Goal: Task Accomplishment & Management: Use online tool/utility

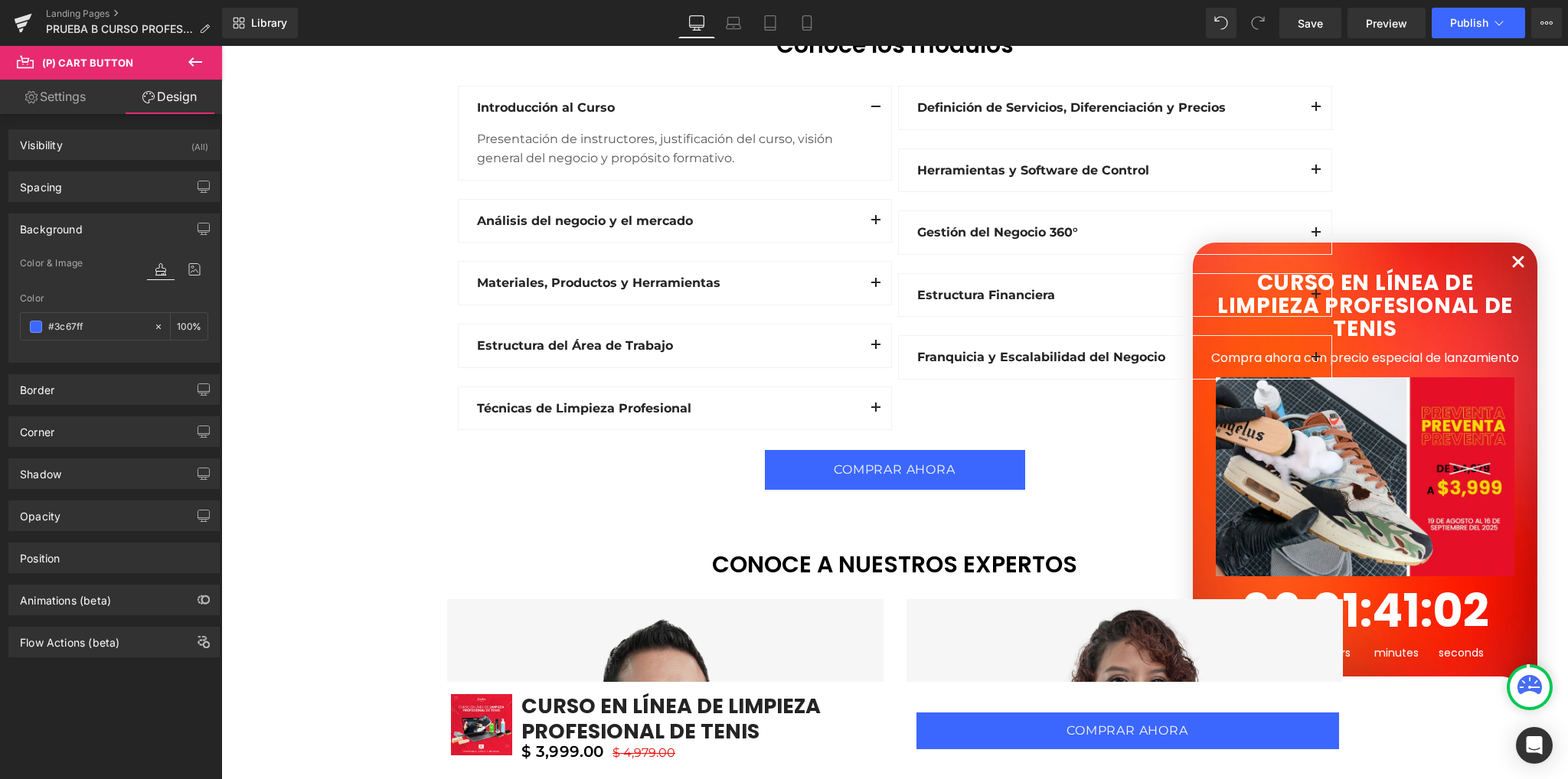
paste input "D12442"
type input "#D12442"
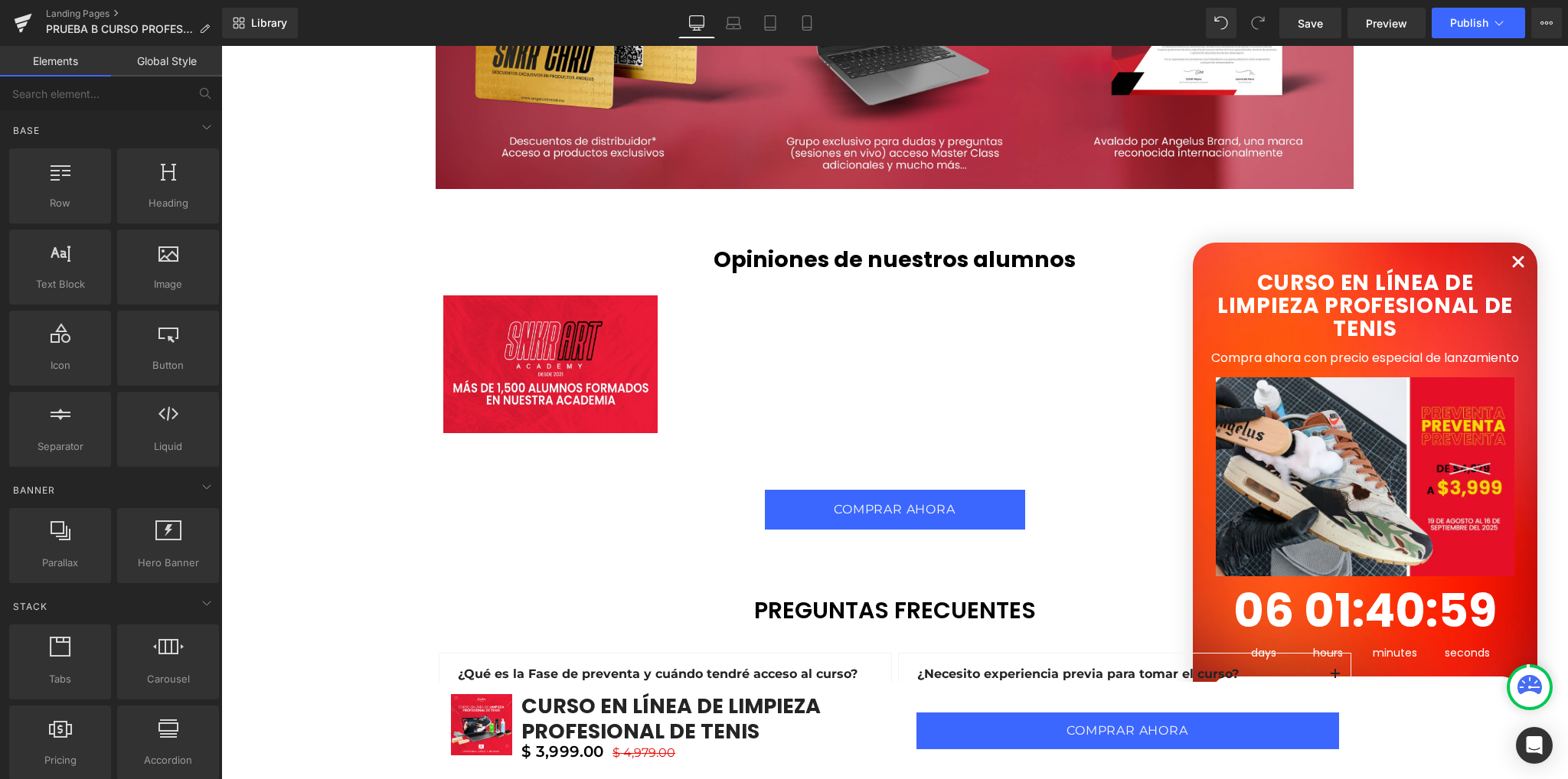
drag, startPoint x: 292, startPoint y: 457, endPoint x: 315, endPoint y: 556, distance: 101.6
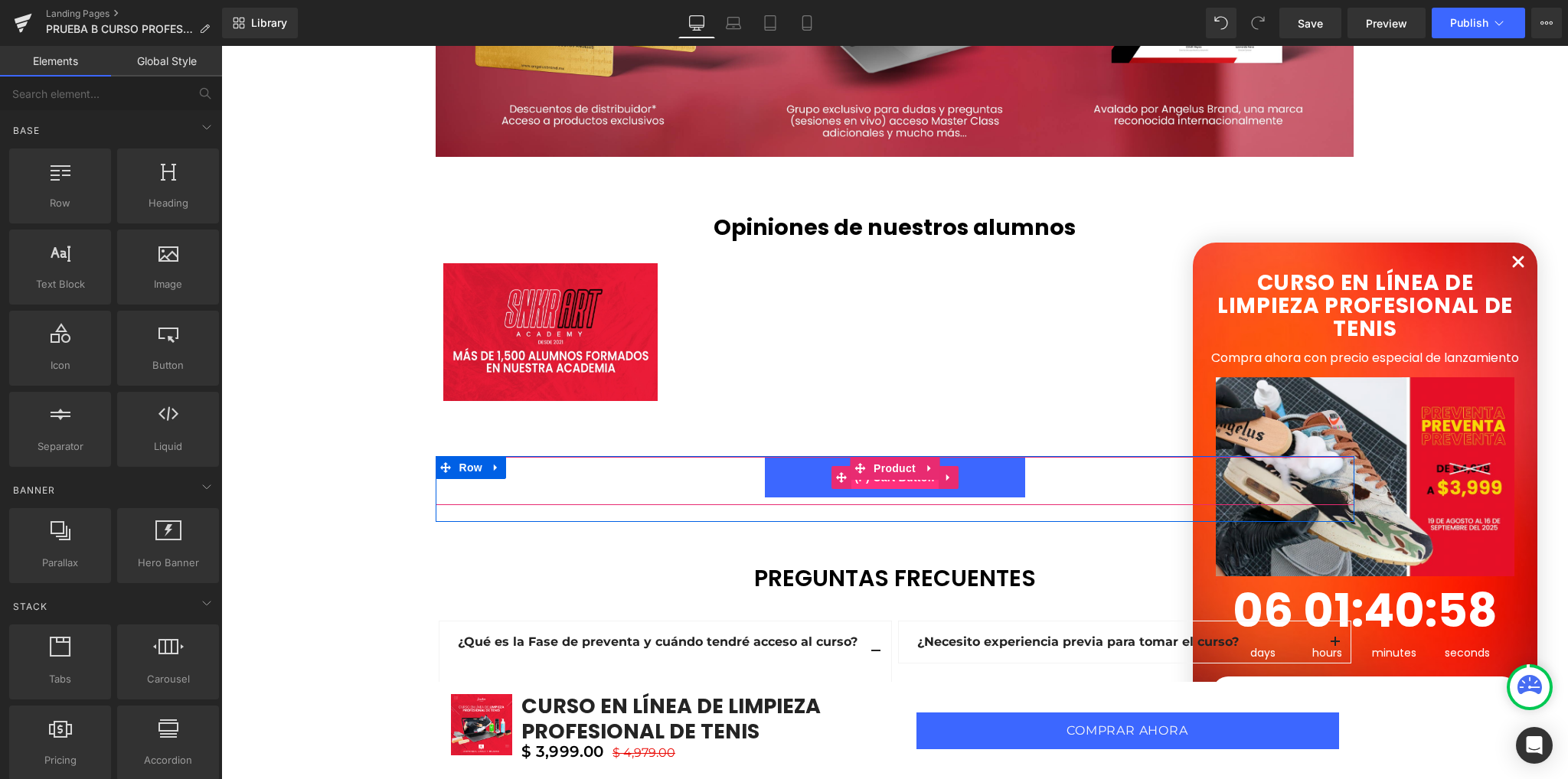
click at [891, 481] on span "(P) Cart Button" at bounding box center [894, 477] width 87 height 23
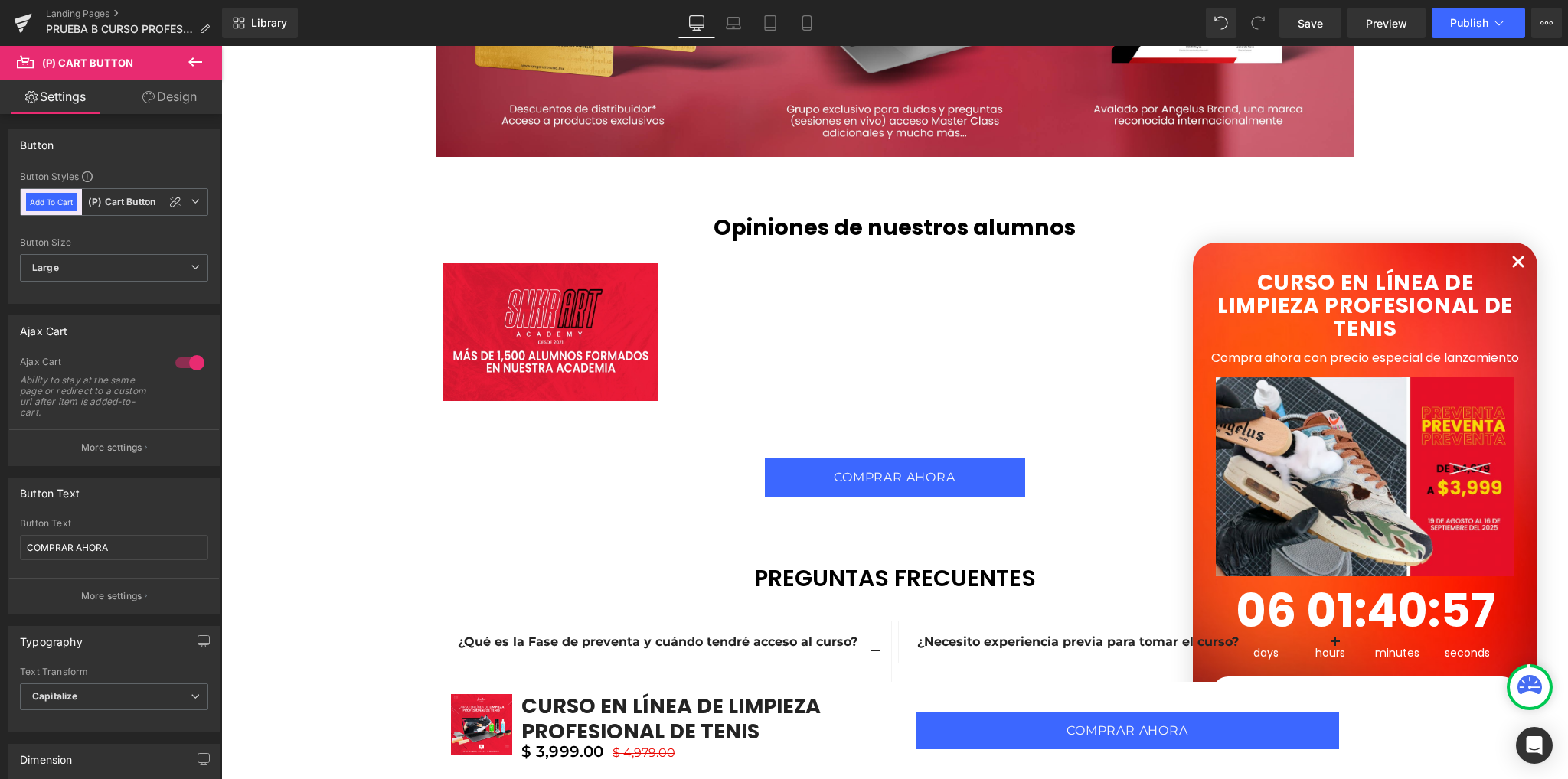
click at [169, 93] on link "Design" at bounding box center [170, 97] width 111 height 34
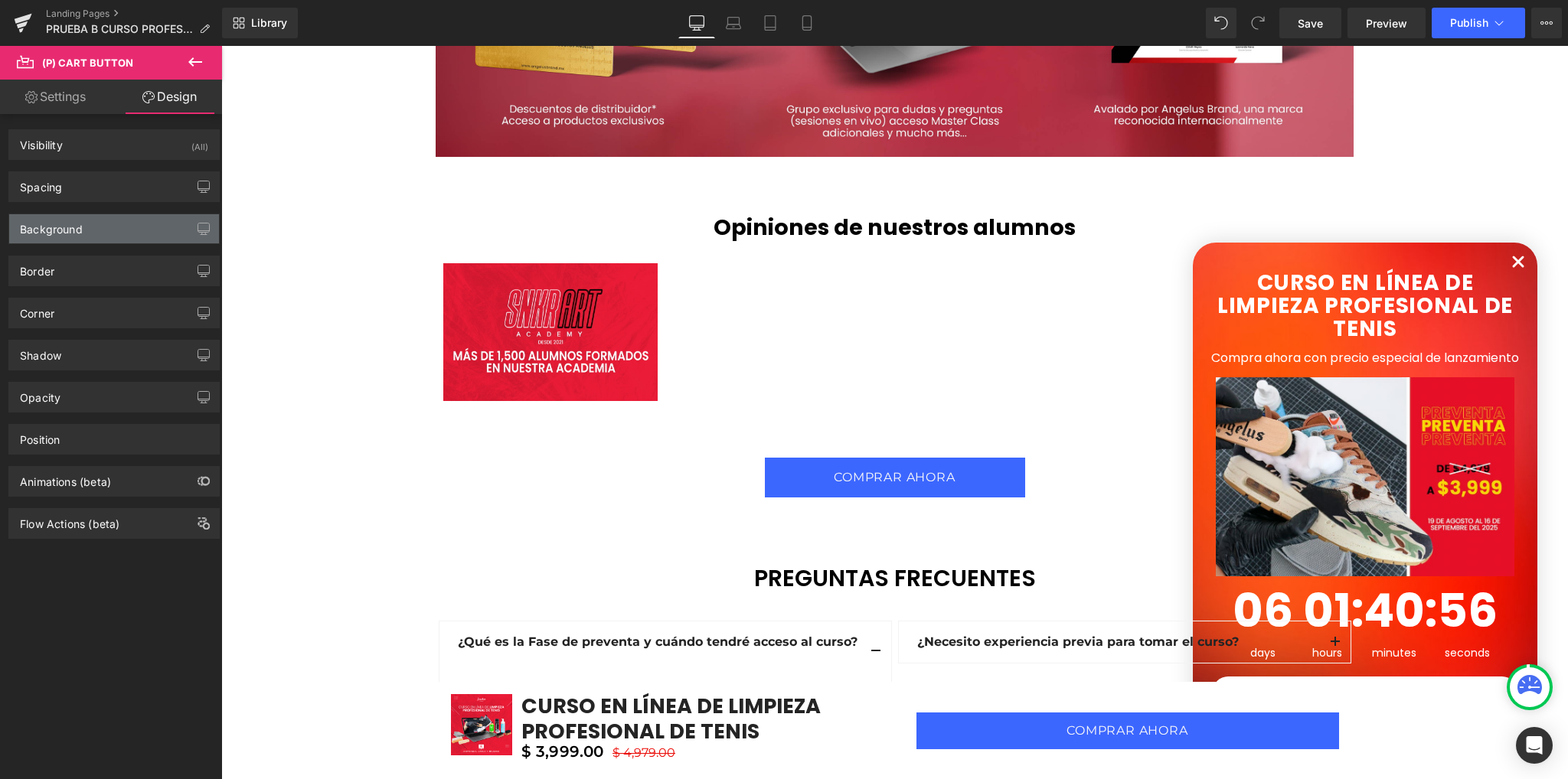
click at [78, 224] on div "Background" at bounding box center [51, 225] width 62 height 22
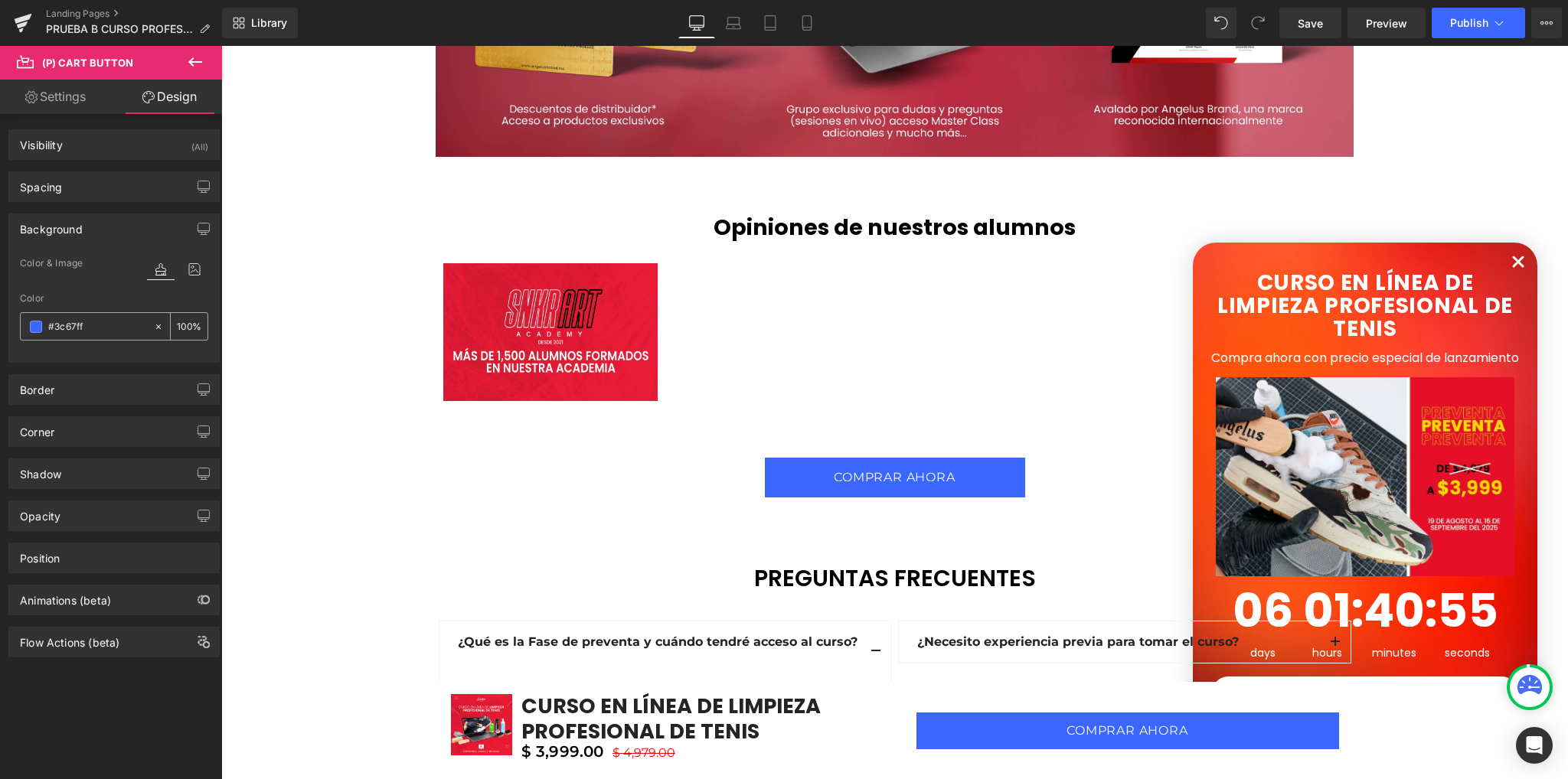
click at [126, 314] on div "#3c67ff" at bounding box center [87, 326] width 133 height 26
paste input "D12442"
type input "#D12442"
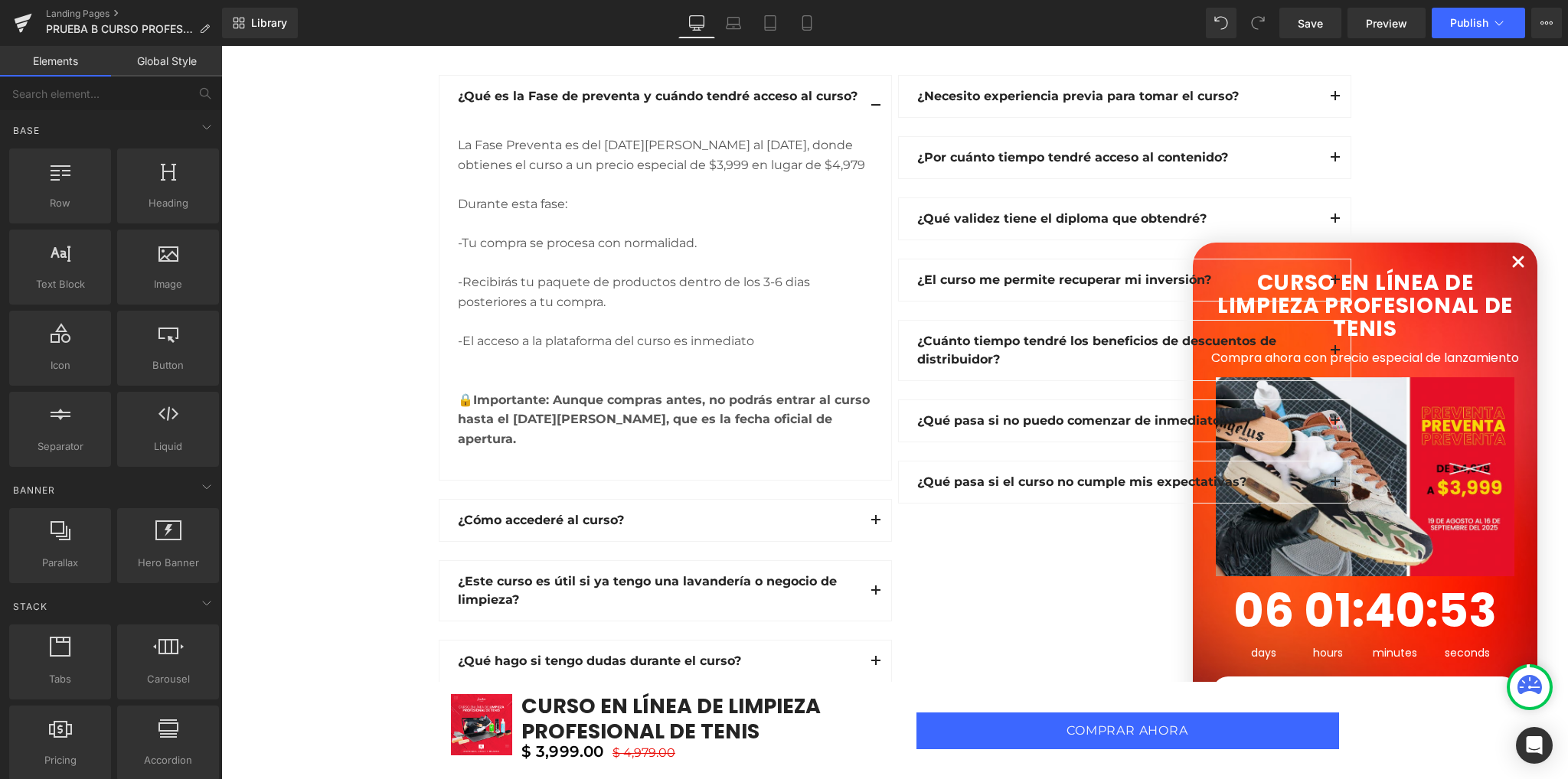
scroll to position [4723, 0]
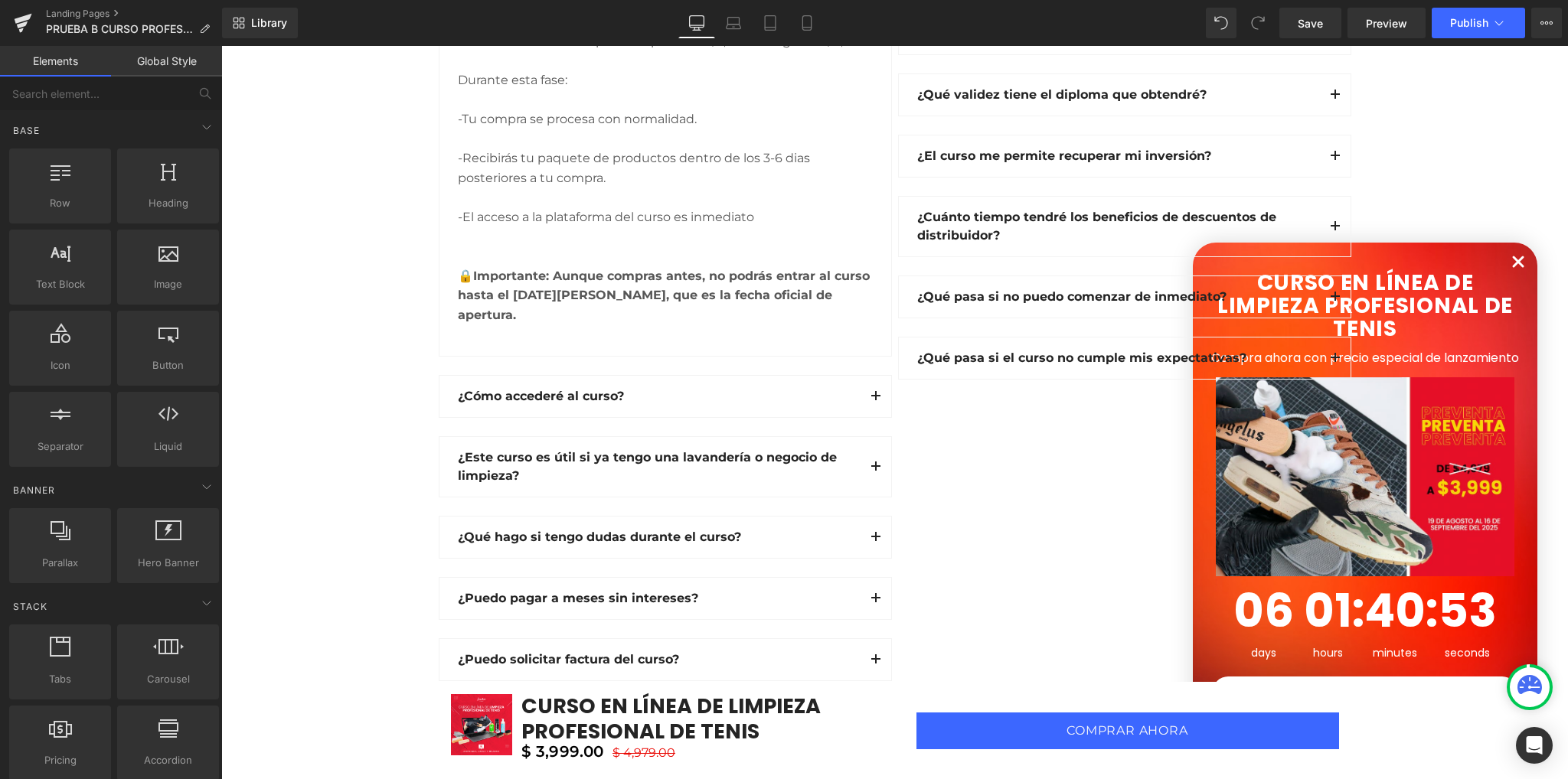
drag, startPoint x: 390, startPoint y: 433, endPoint x: 394, endPoint y: 578, distance: 145.1
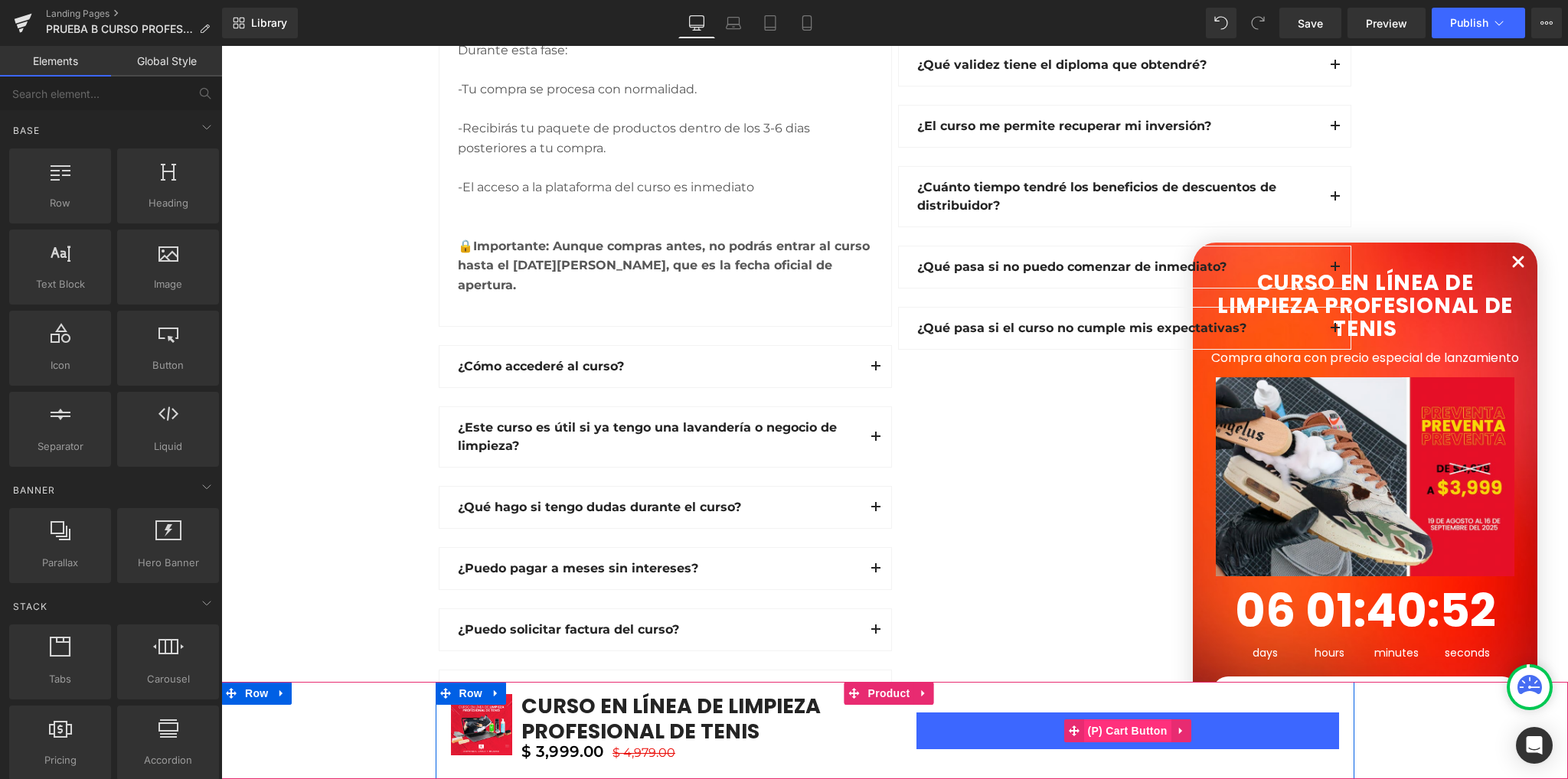
click at [1096, 734] on span "(P) Cart Button" at bounding box center [1126, 730] width 87 height 23
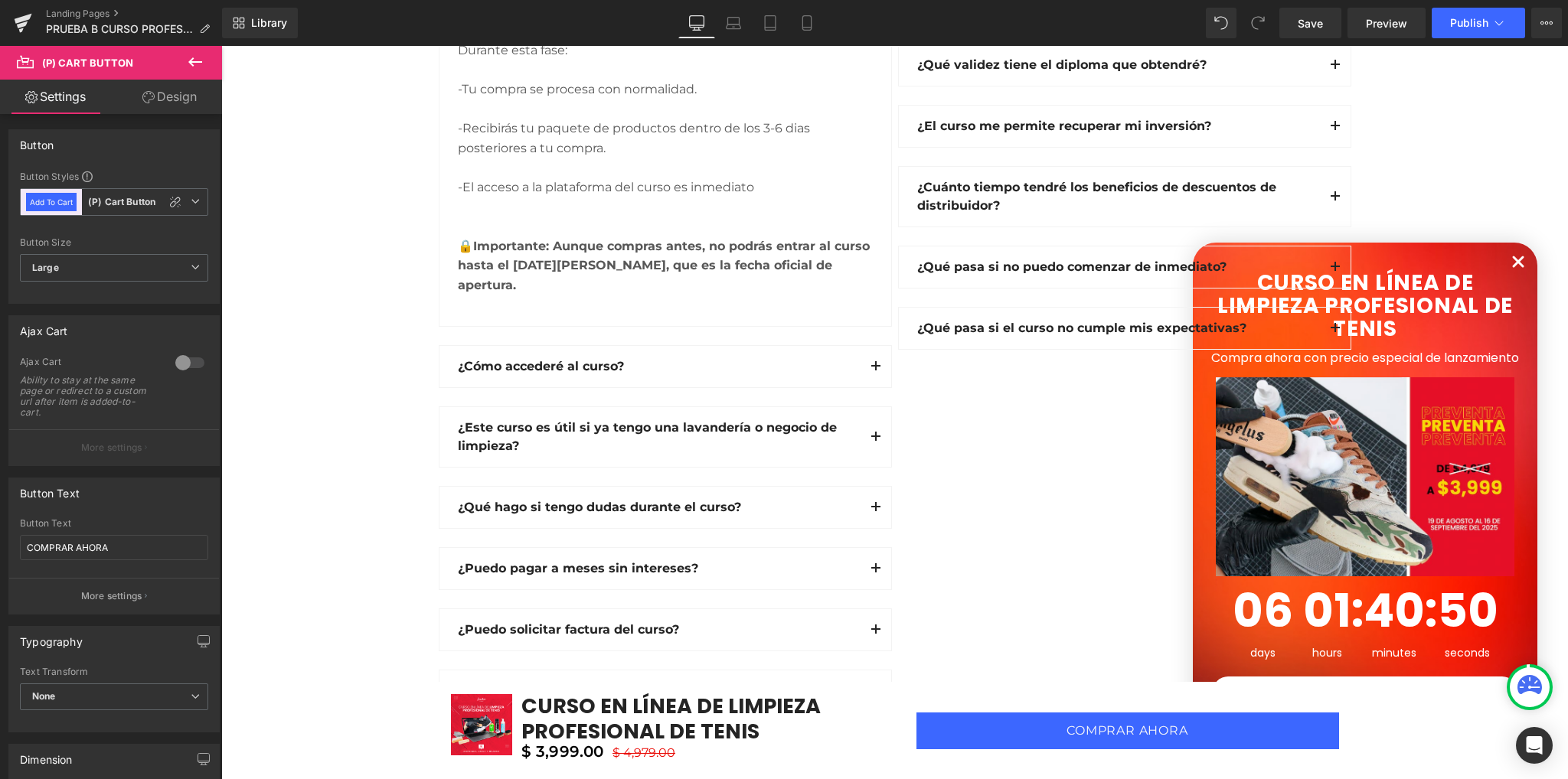
click at [165, 105] on link "Design" at bounding box center [170, 97] width 111 height 34
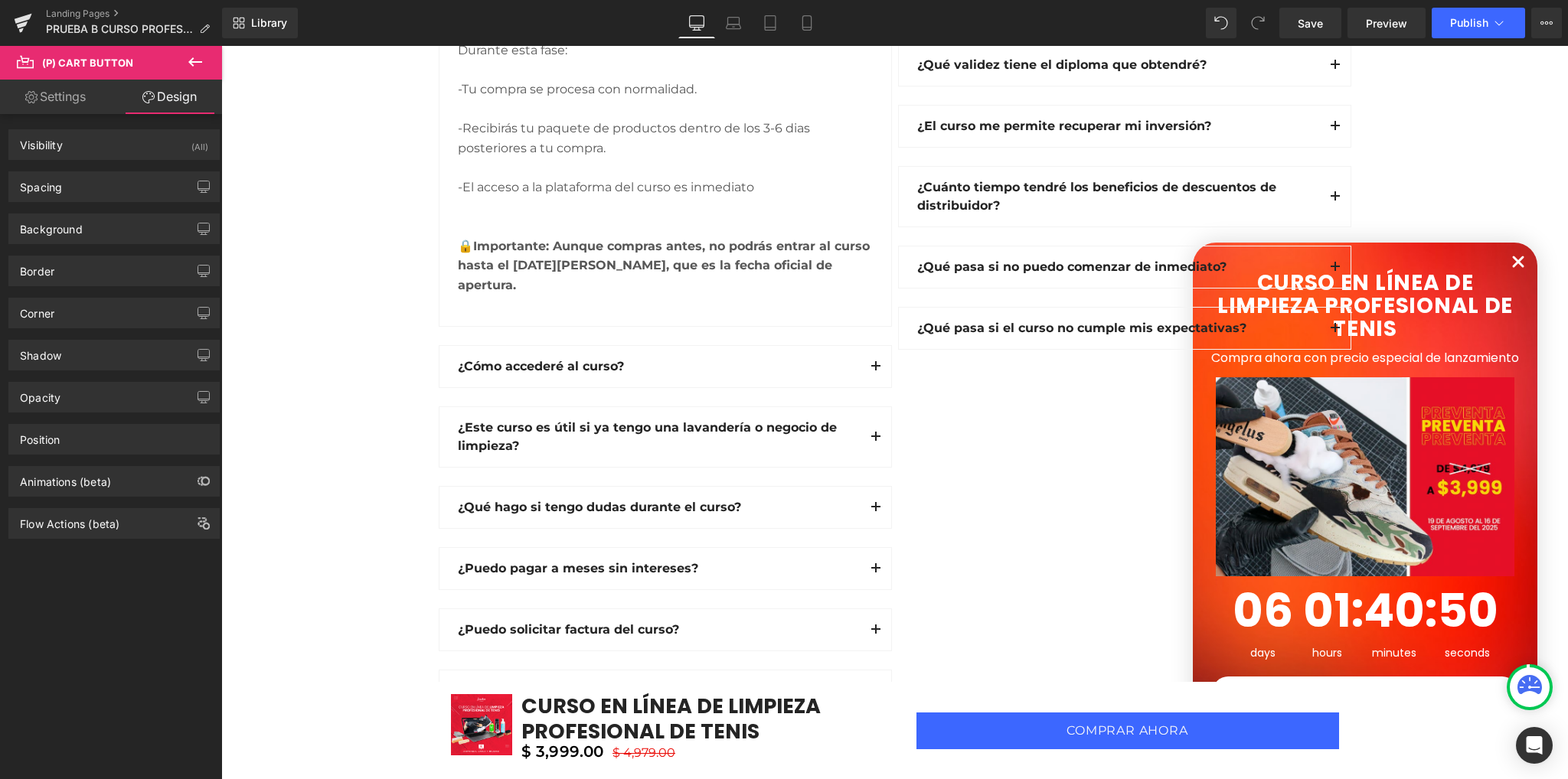
type input "#3c67ff"
type input "100"
click at [104, 223] on div "Background" at bounding box center [114, 229] width 210 height 29
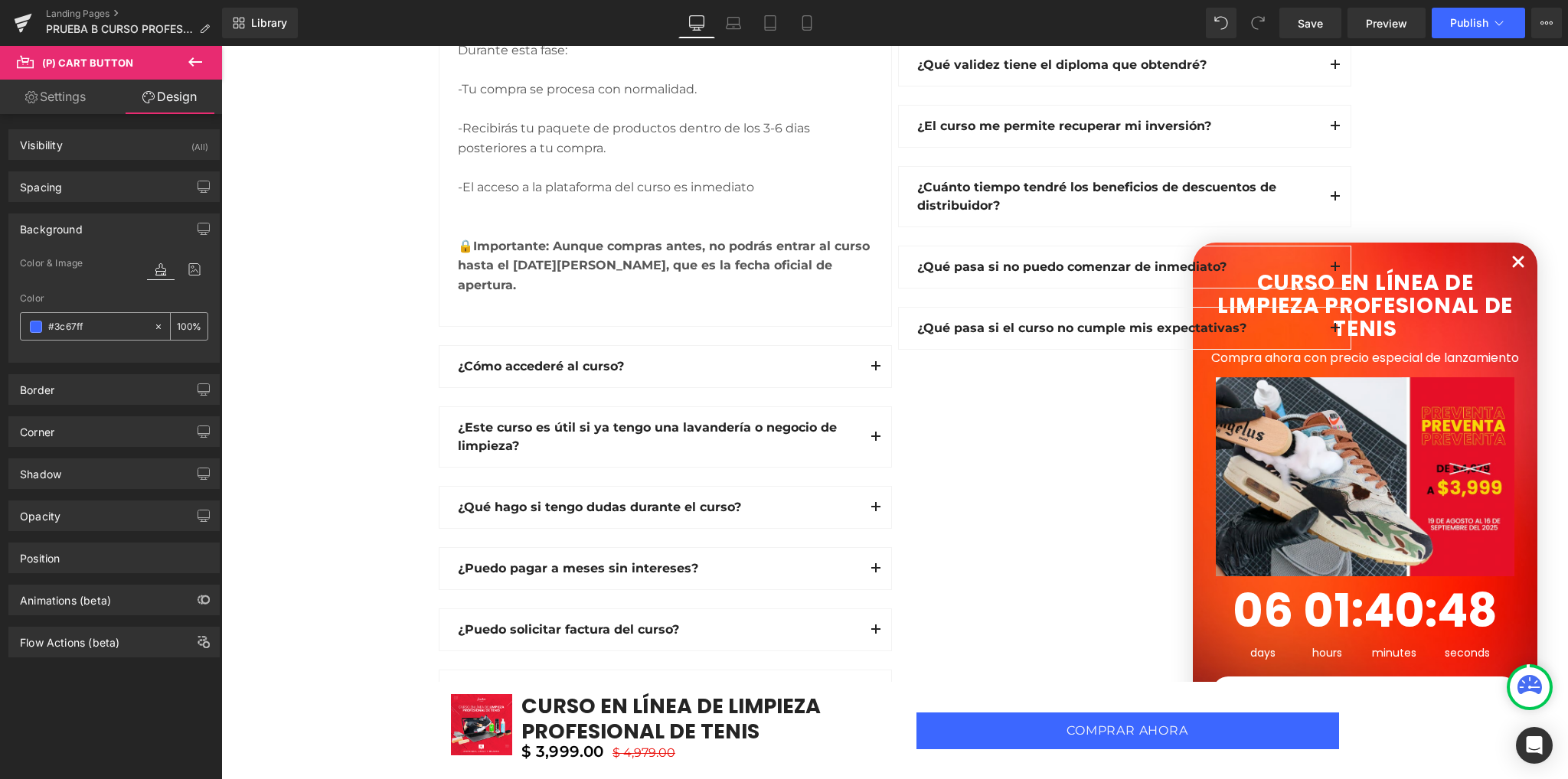
click at [106, 331] on input "#3c67ff" at bounding box center [97, 326] width 98 height 17
paste input "D12442"
type input "#D12442"
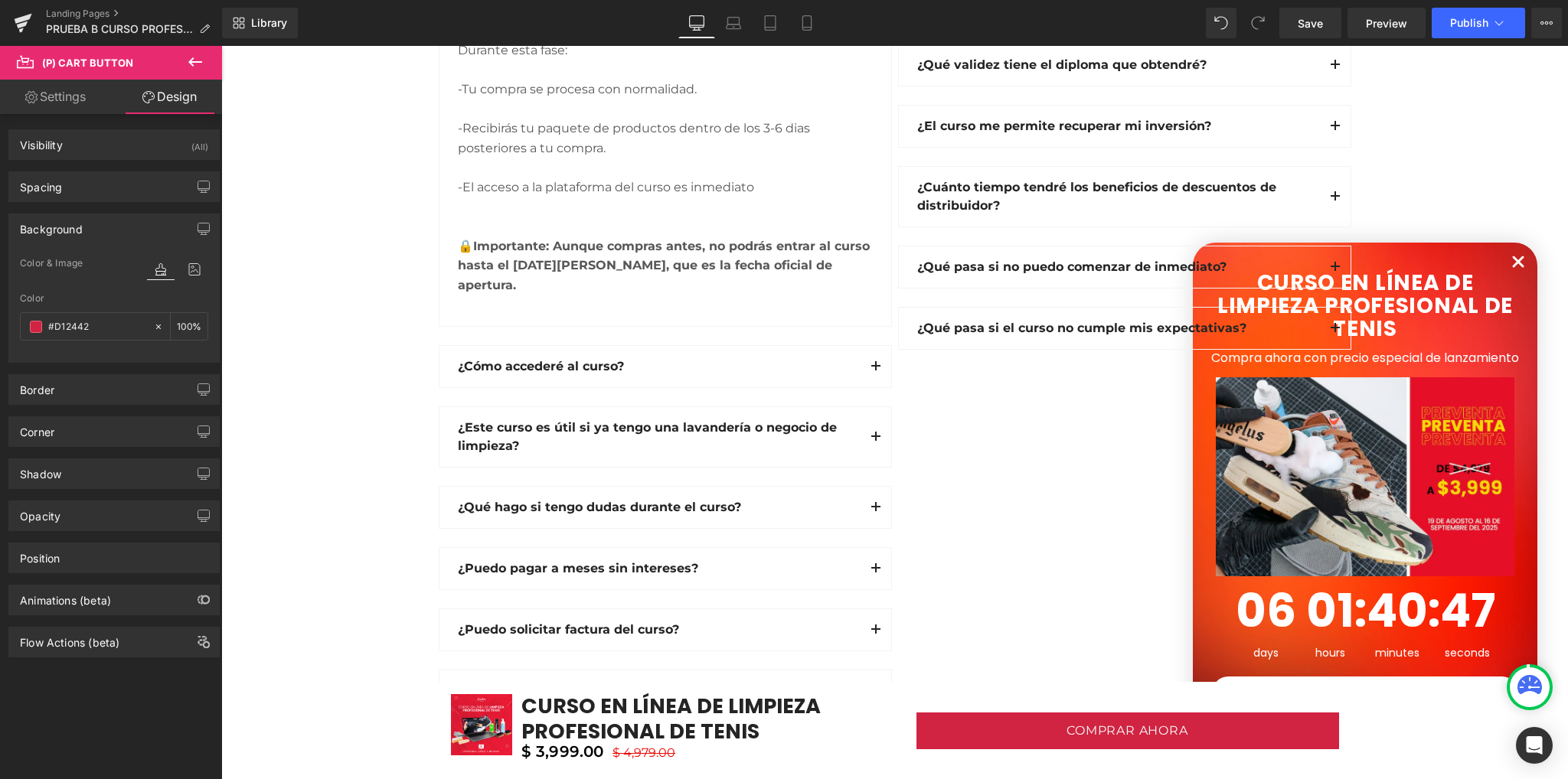
click at [505, 255] on div "🔒 Importante: Aunque compras antes, no podrás entrar al curso hasta el [DATE][P…" at bounding box center [665, 266] width 415 height 59
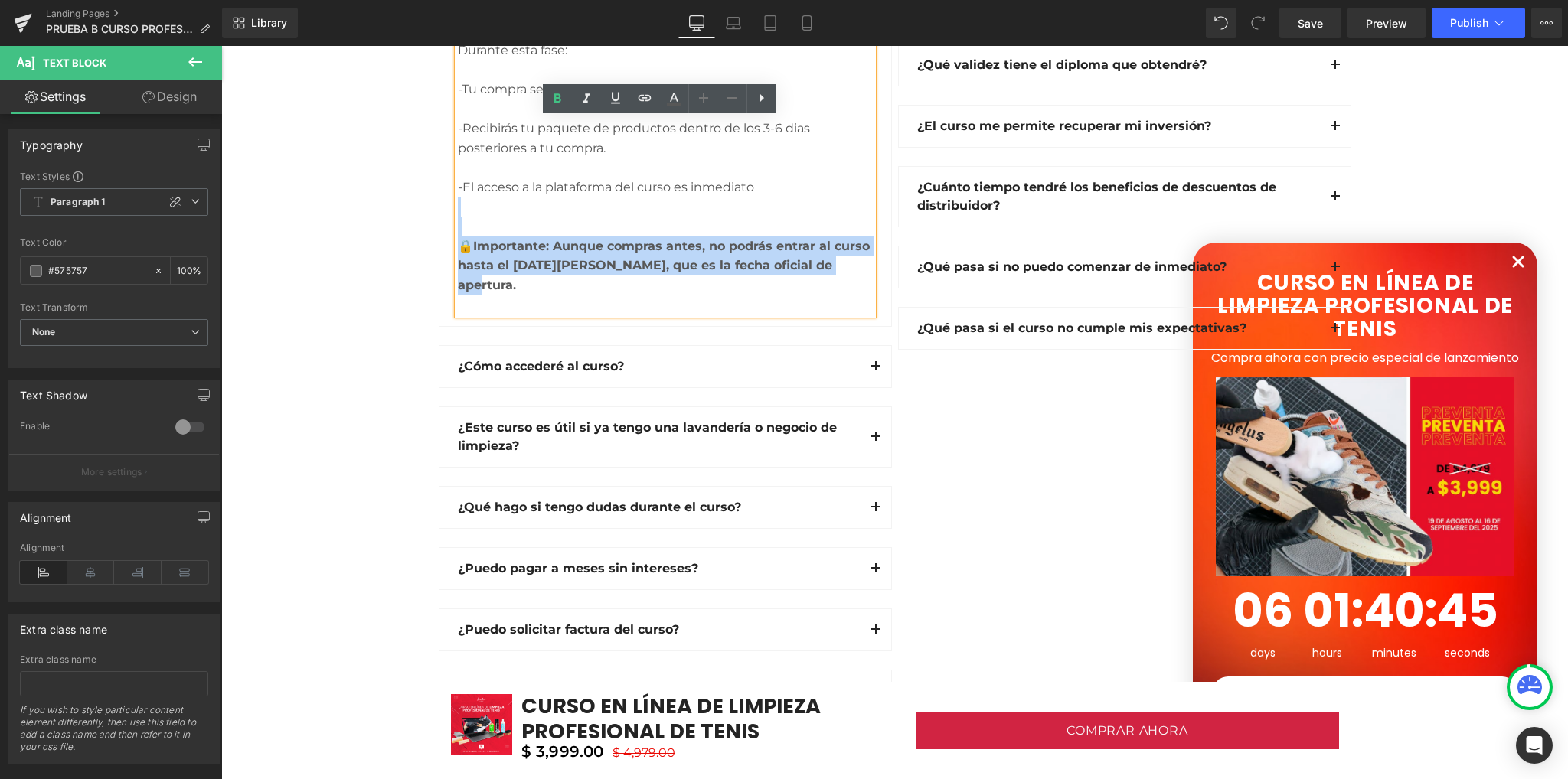
drag, startPoint x: 766, startPoint y: 254, endPoint x: 456, endPoint y: 212, distance: 312.8
click at [458, 212] on div "🔒 Importante: Aunque compras antes, no podrás entrar al curso hasta el [DATE][P…" at bounding box center [665, 256] width 415 height 118
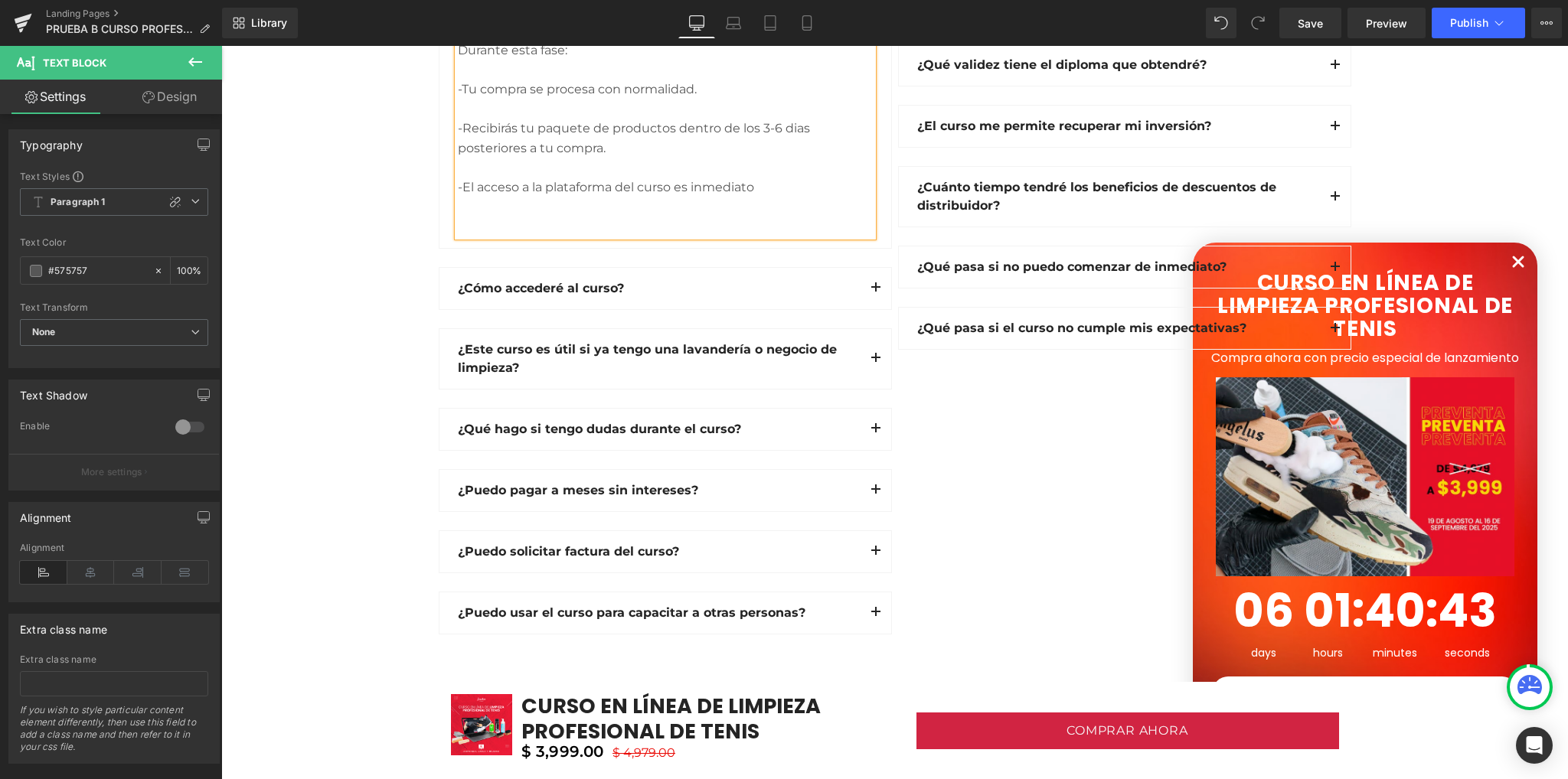
click at [458, 227] on div at bounding box center [665, 226] width 415 height 20
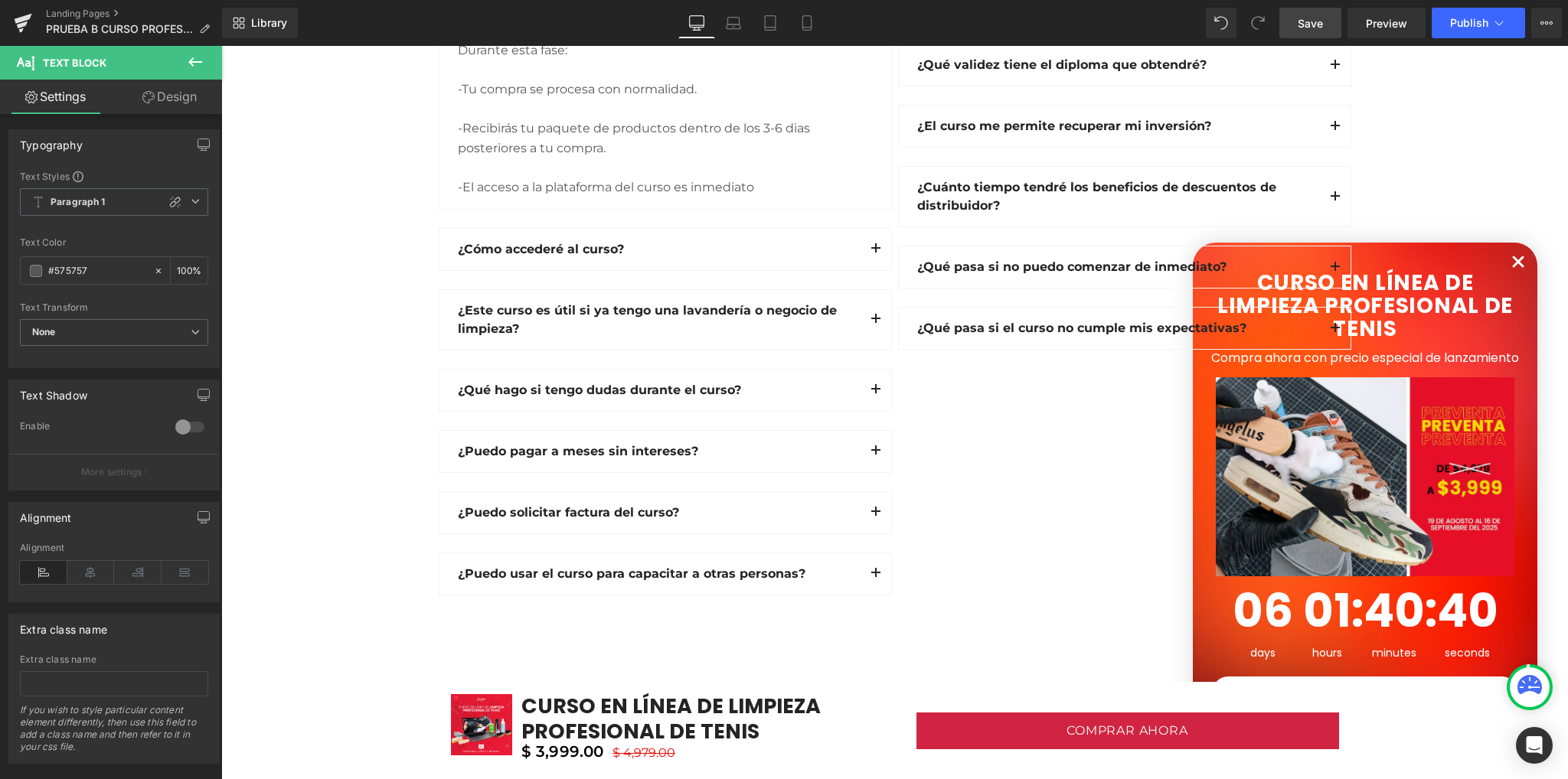
click at [1317, 23] on span "Save" at bounding box center [1310, 23] width 26 height 16
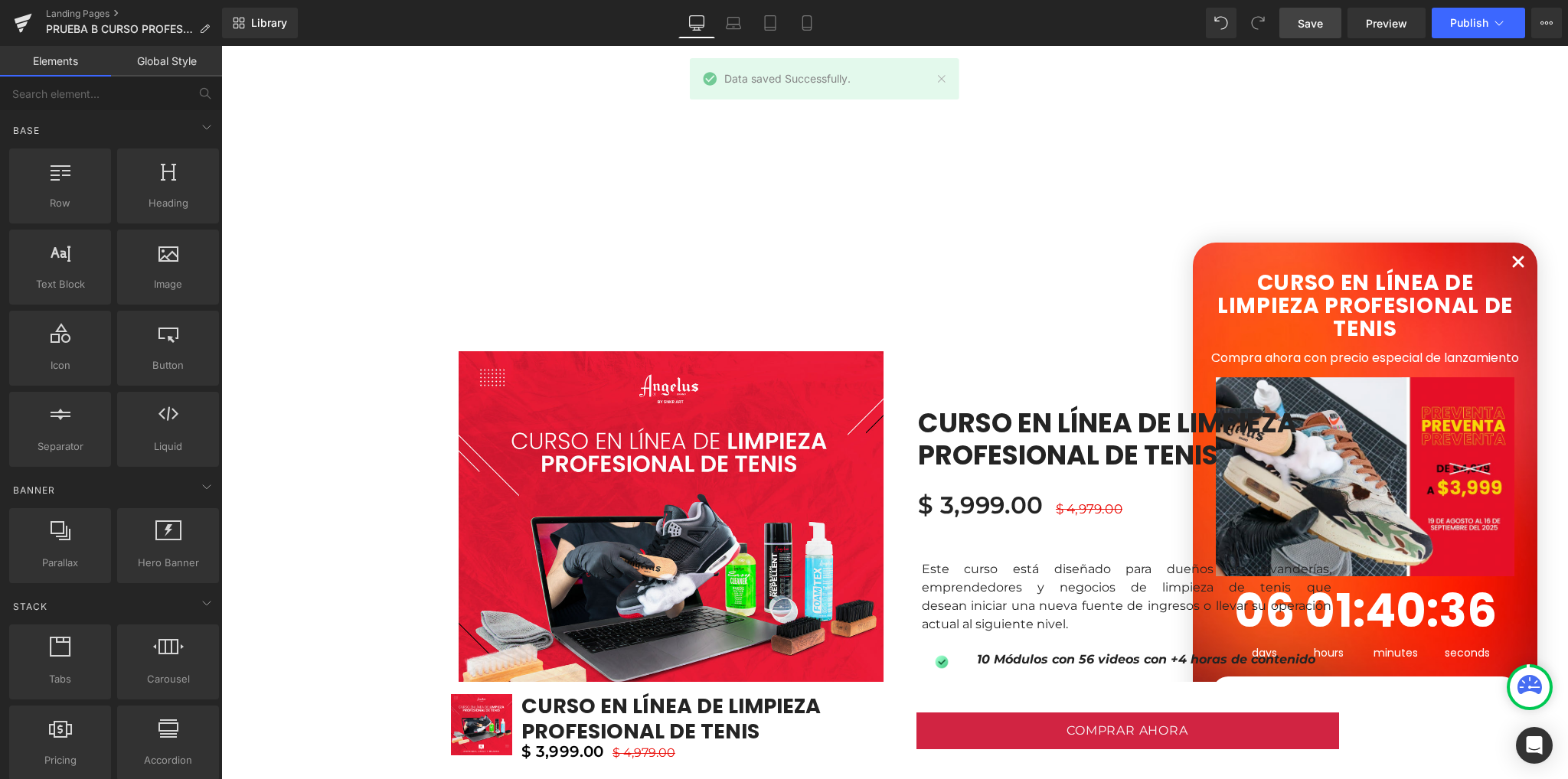
drag, startPoint x: 365, startPoint y: 497, endPoint x: 365, endPoint y: 386, distance: 111.0
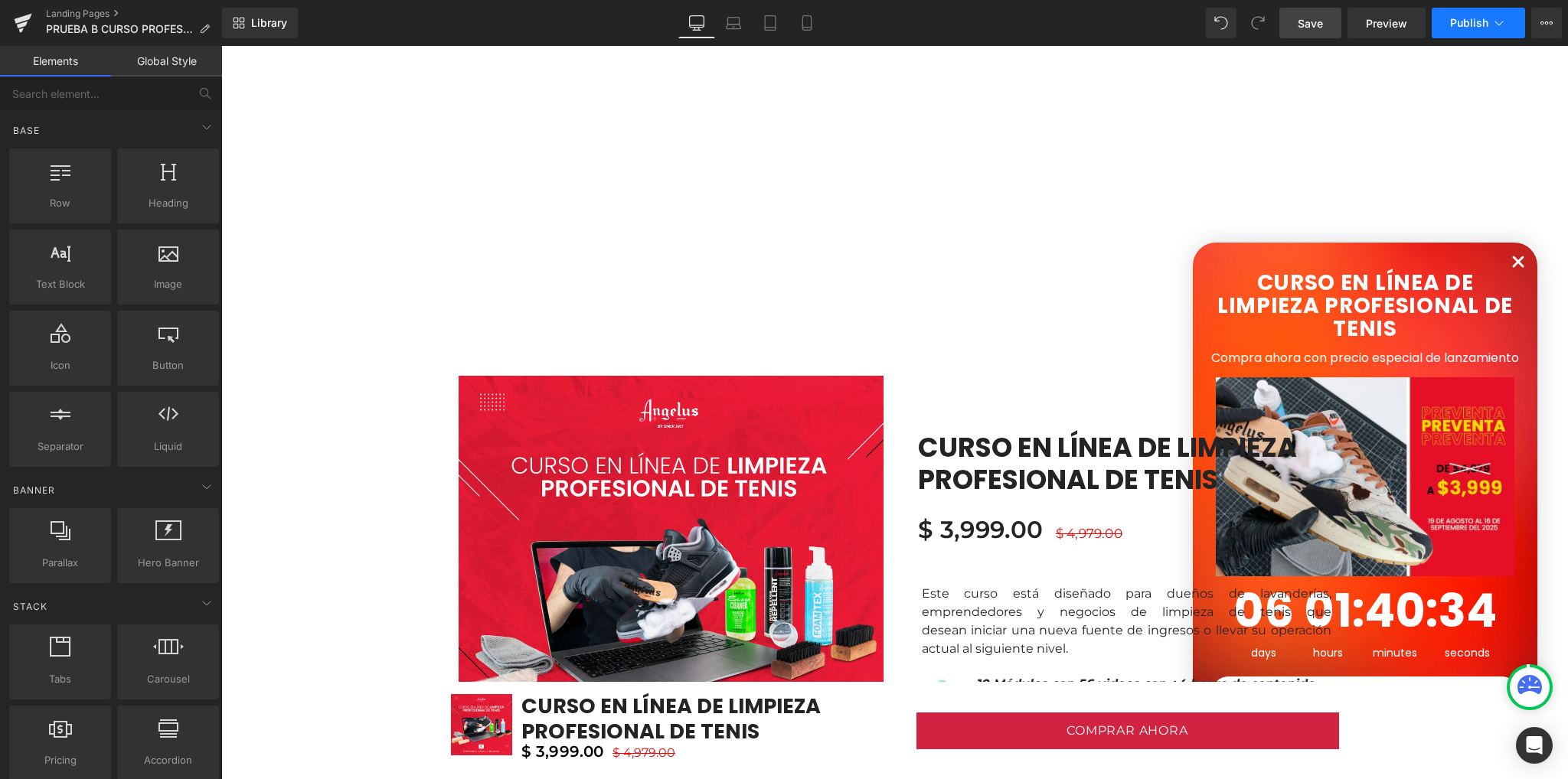
click at [1465, 24] on span "Publish" at bounding box center [1469, 22] width 38 height 12
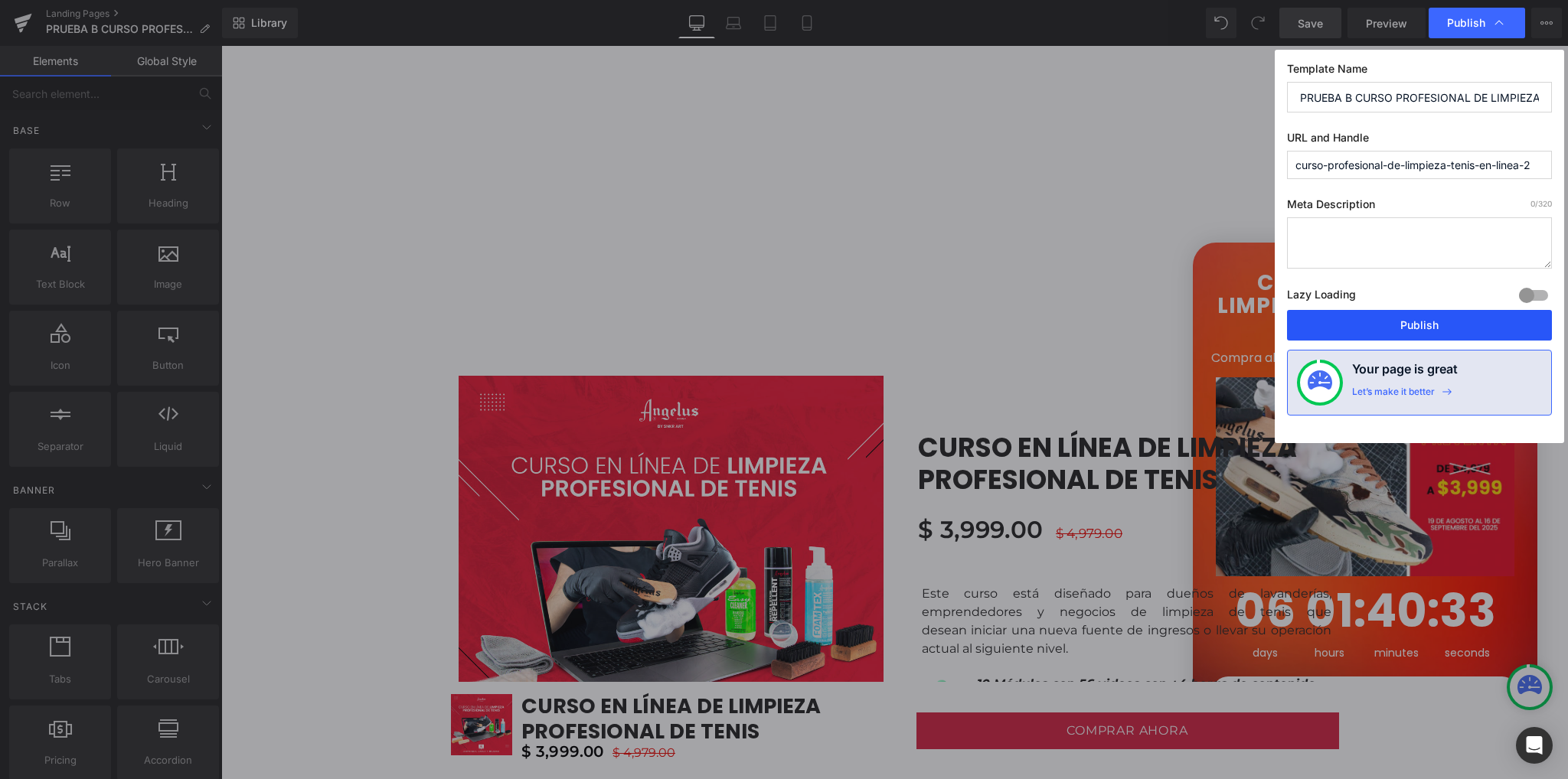
click at [1357, 319] on button "Publish" at bounding box center [1418, 326] width 265 height 30
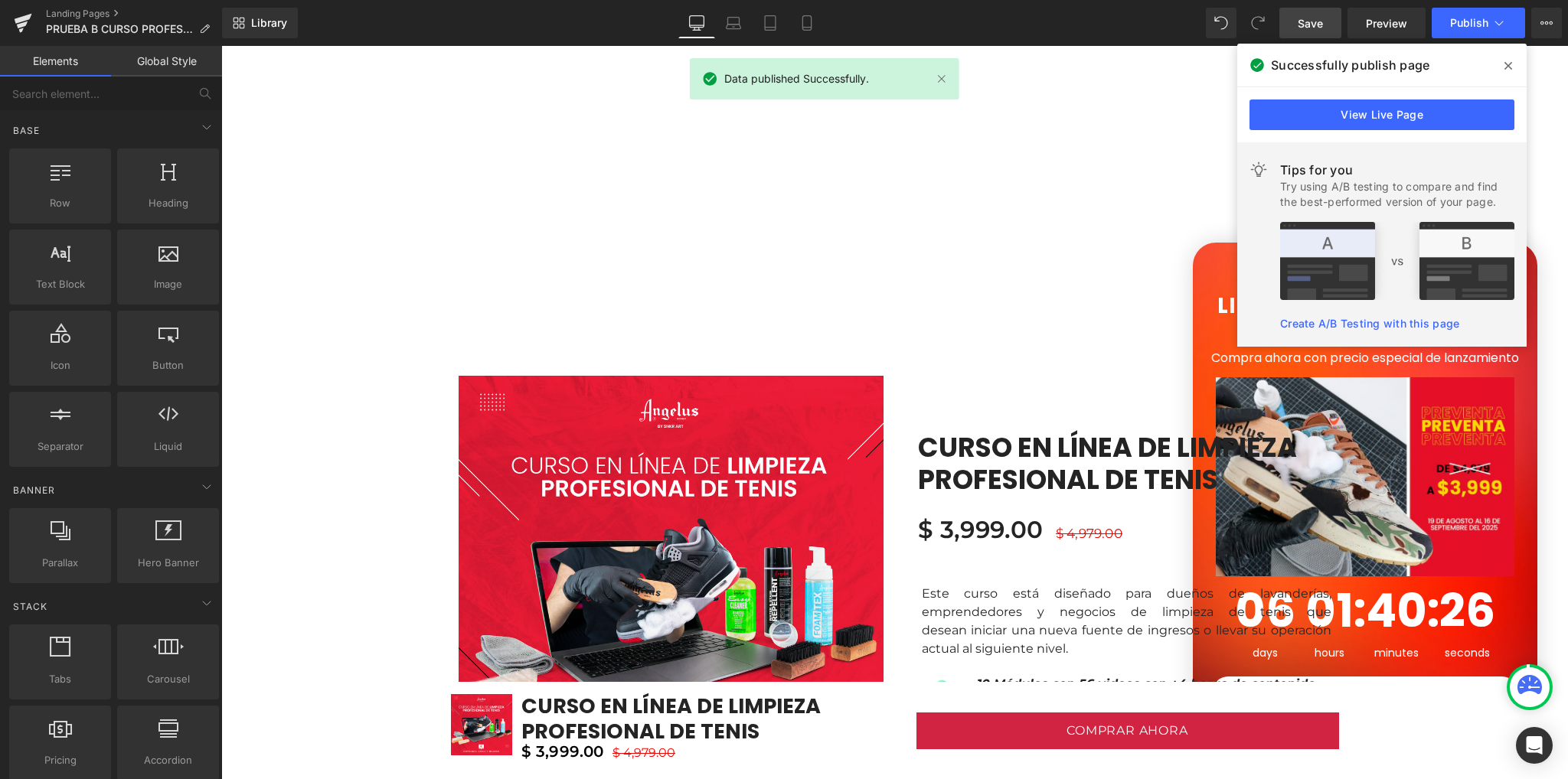
drag, startPoint x: 1503, startPoint y: 70, endPoint x: 1234, endPoint y: 33, distance: 271.5
click at [1504, 70] on icon at bounding box center [1508, 66] width 8 height 12
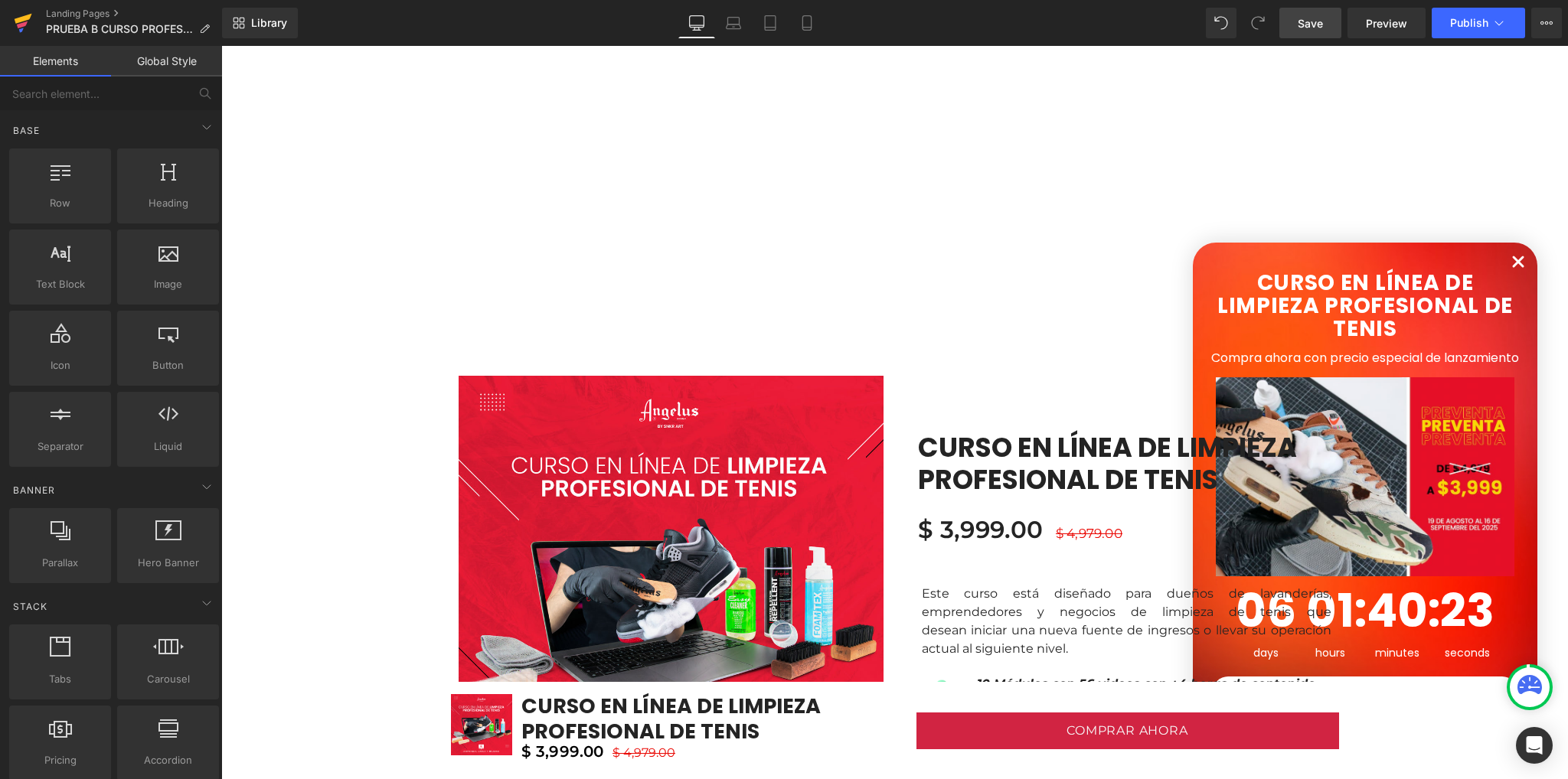
click at [30, 26] on icon at bounding box center [22, 23] width 18 height 38
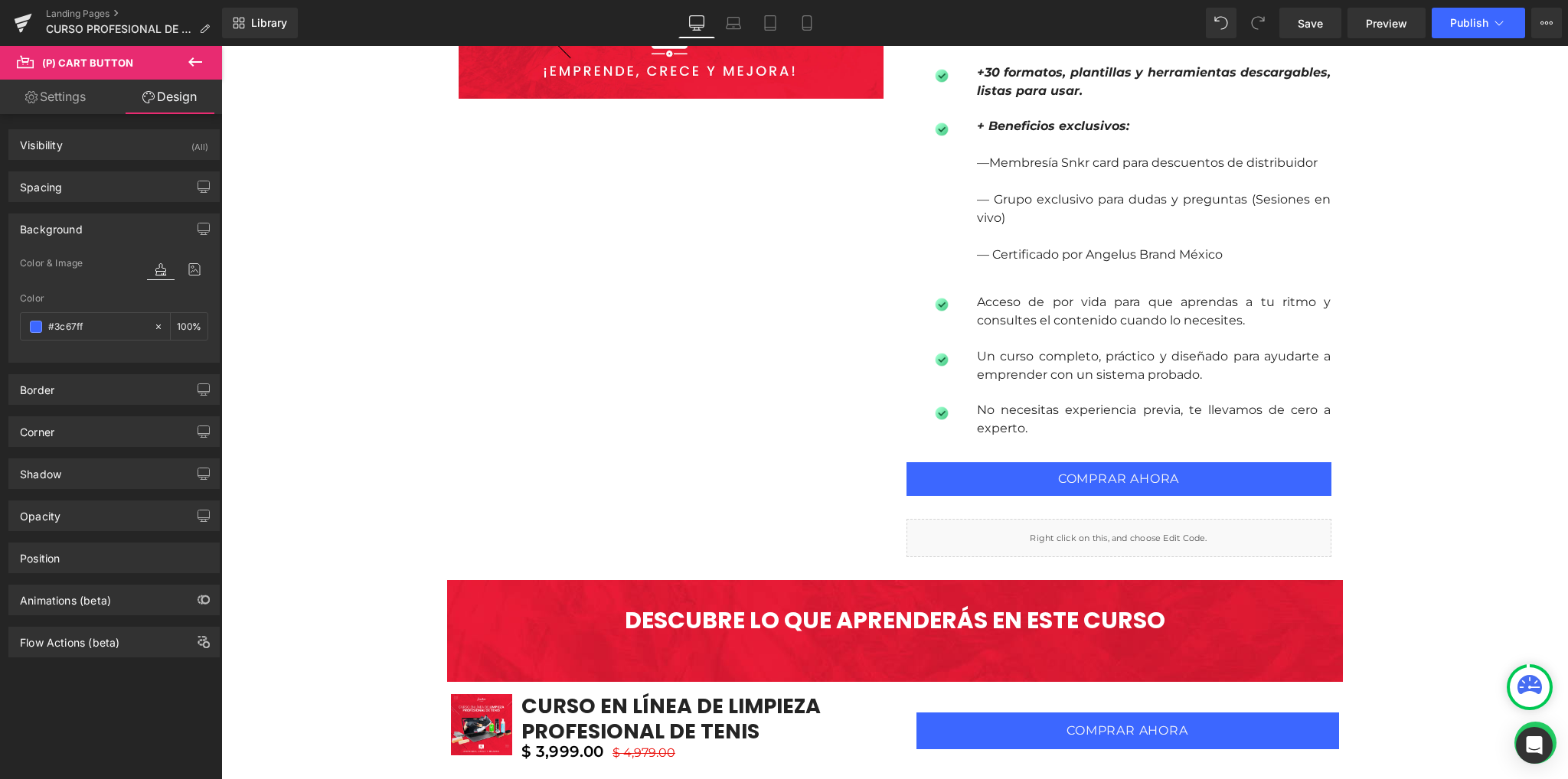
paste input "D12442"
type input "#D12442"
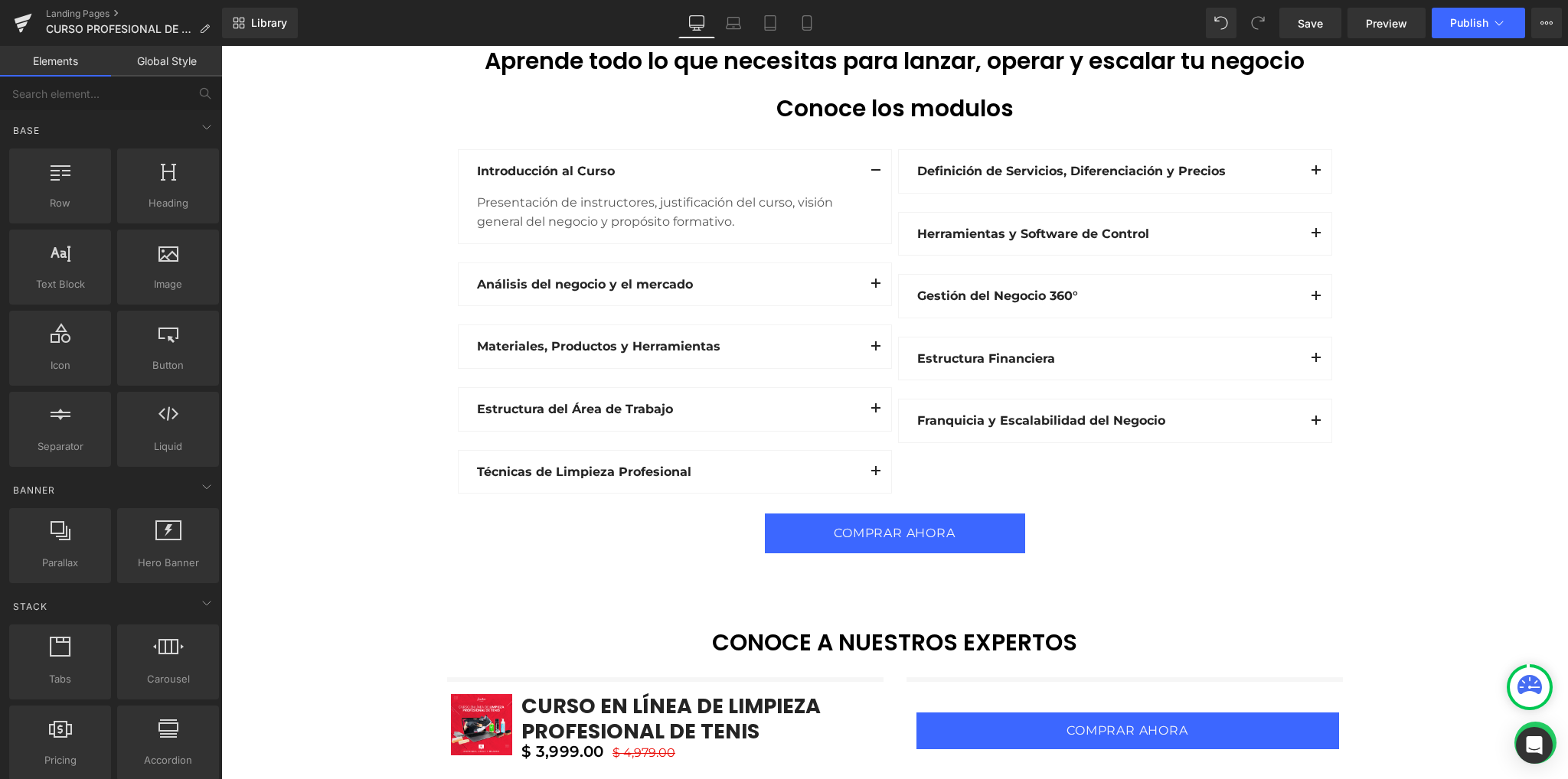
drag, startPoint x: 300, startPoint y: 441, endPoint x: 344, endPoint y: 524, distance: 93.9
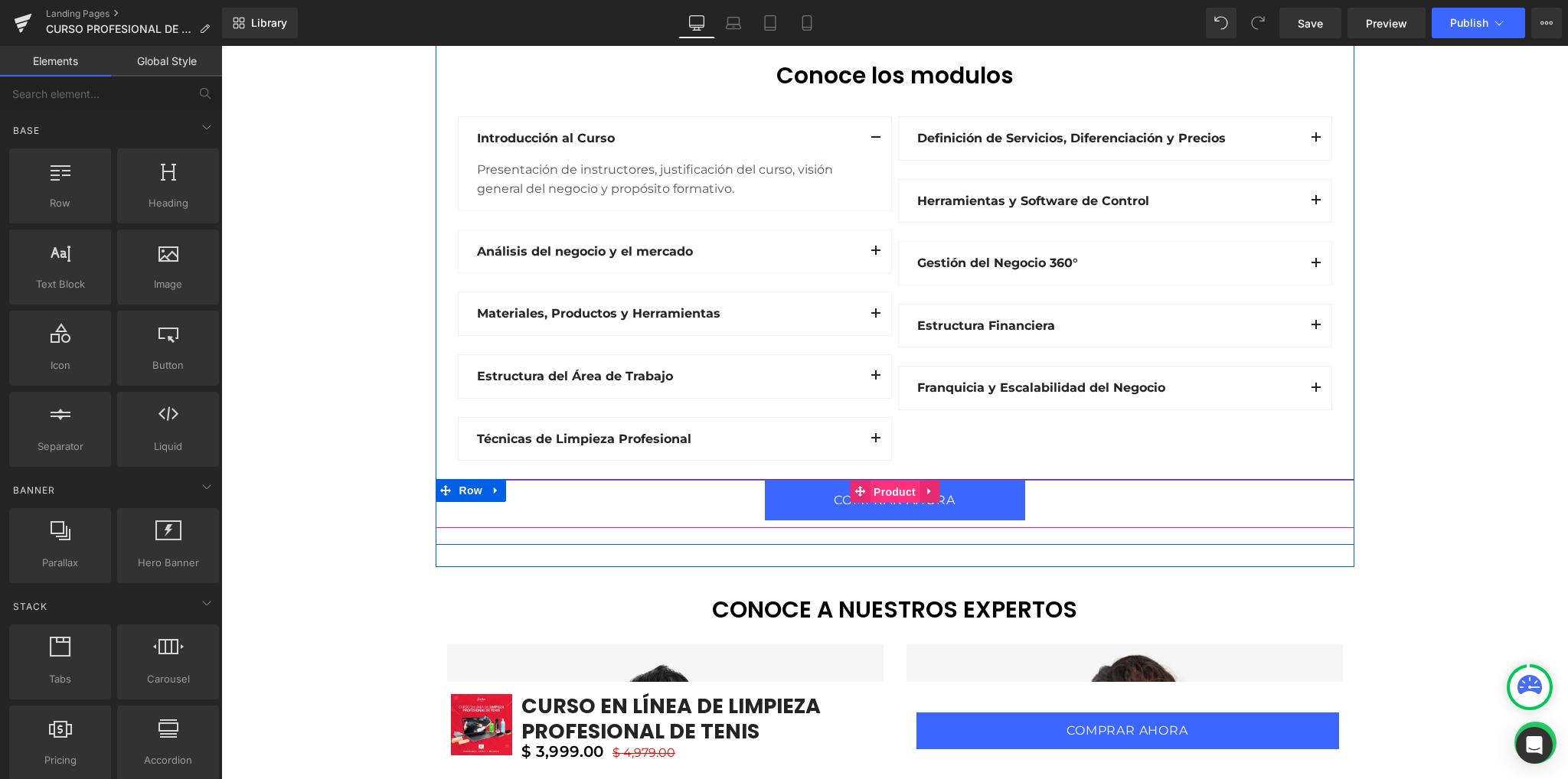
click at [897, 500] on span "Product" at bounding box center [894, 492] width 50 height 23
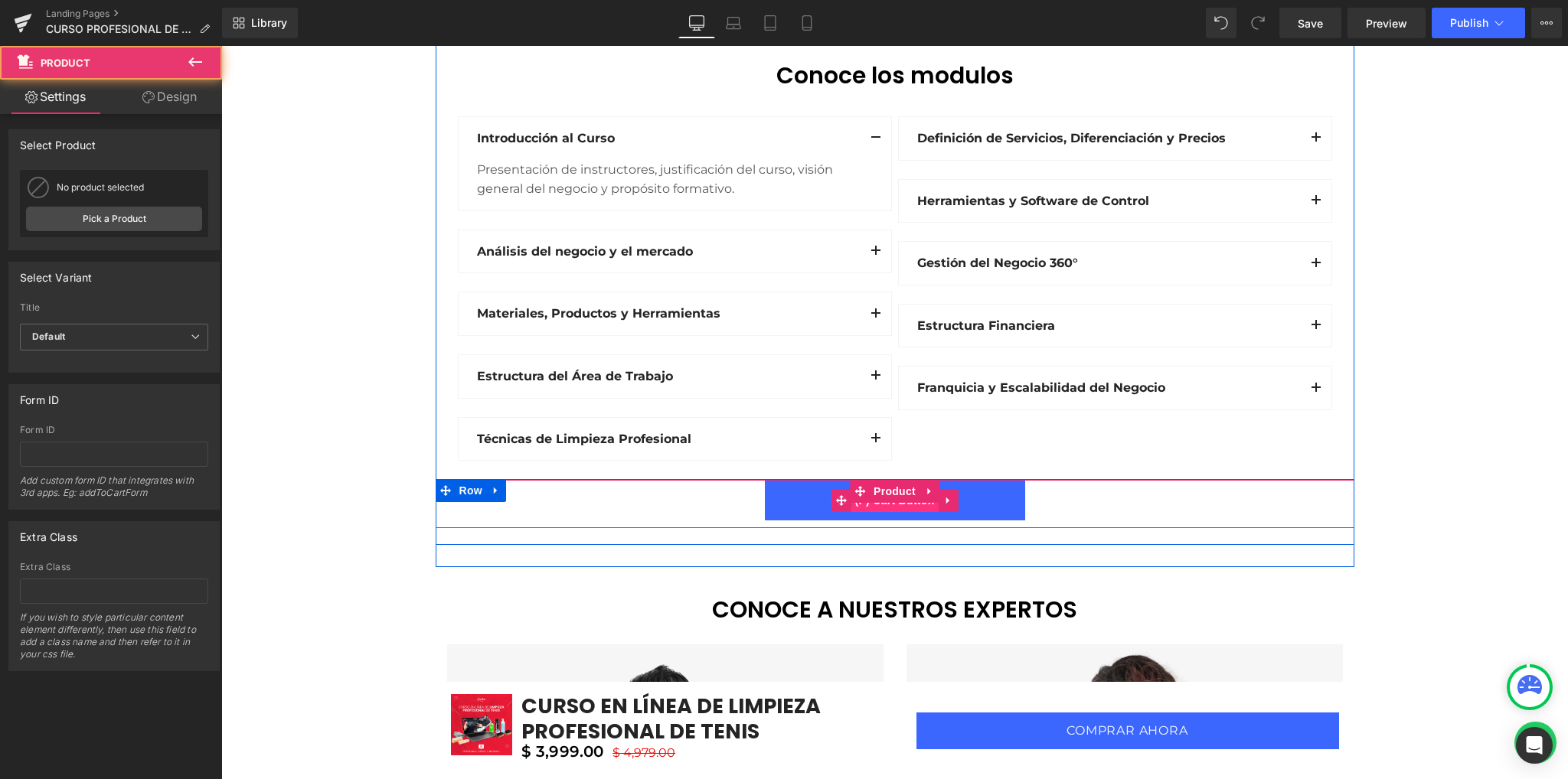
click at [894, 504] on span "(P) Cart Button" at bounding box center [894, 500] width 87 height 23
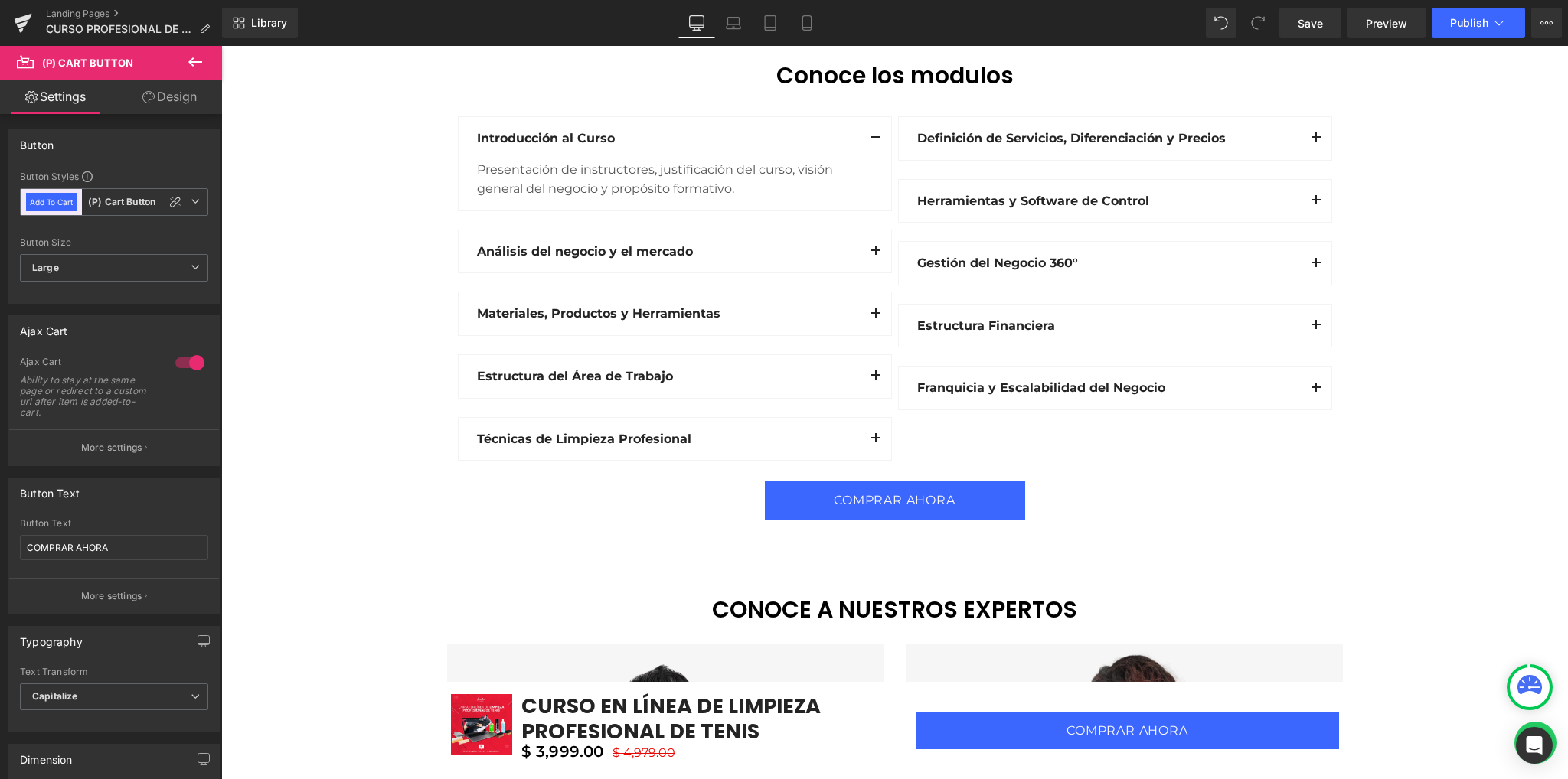
click at [161, 105] on link "Design" at bounding box center [170, 97] width 111 height 34
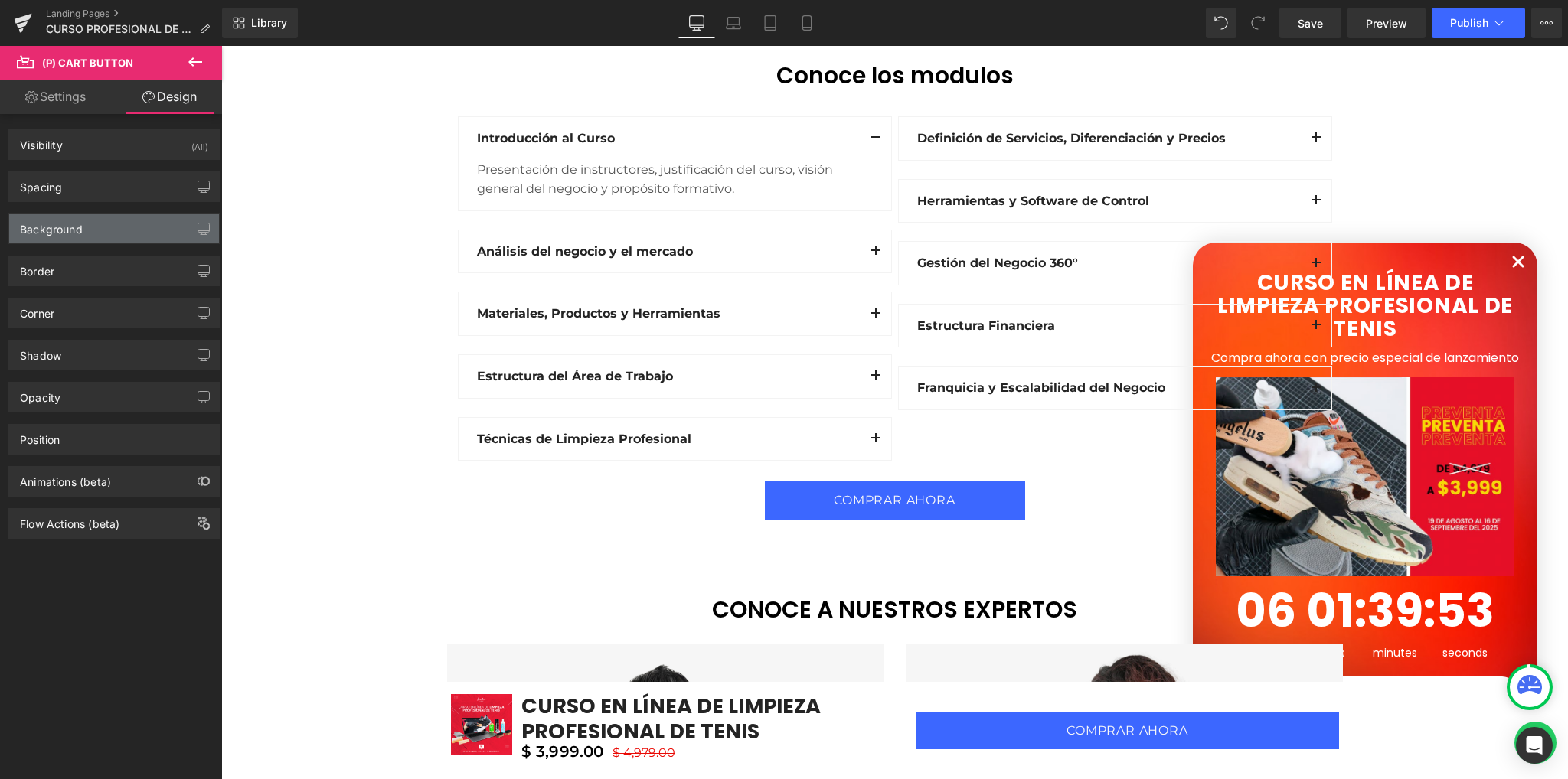
click at [74, 224] on div "Background" at bounding box center [51, 225] width 62 height 22
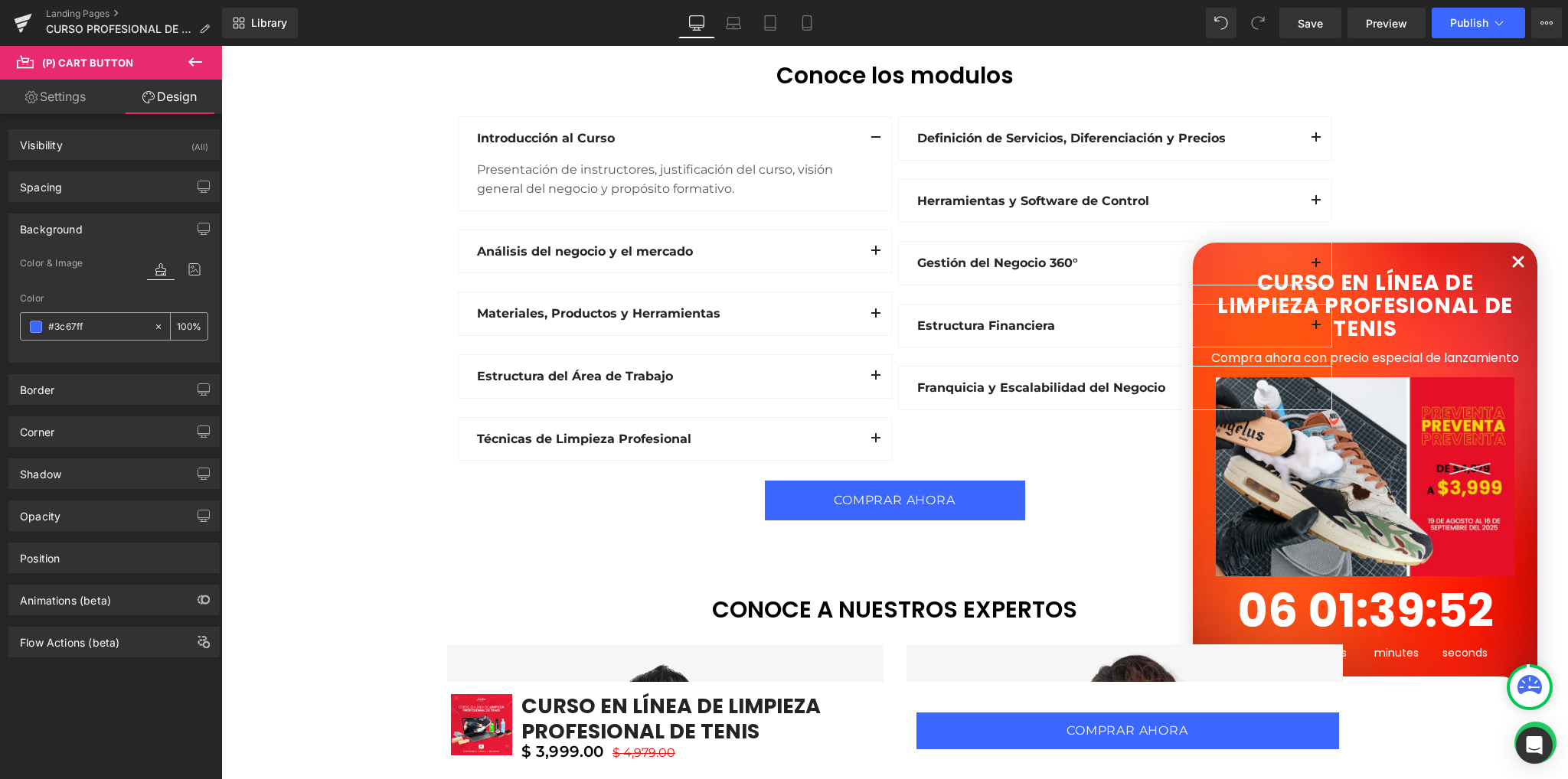
click at [87, 324] on input "#3c67ff" at bounding box center [97, 326] width 98 height 17
paste input "D12442"
type input "#D12442"
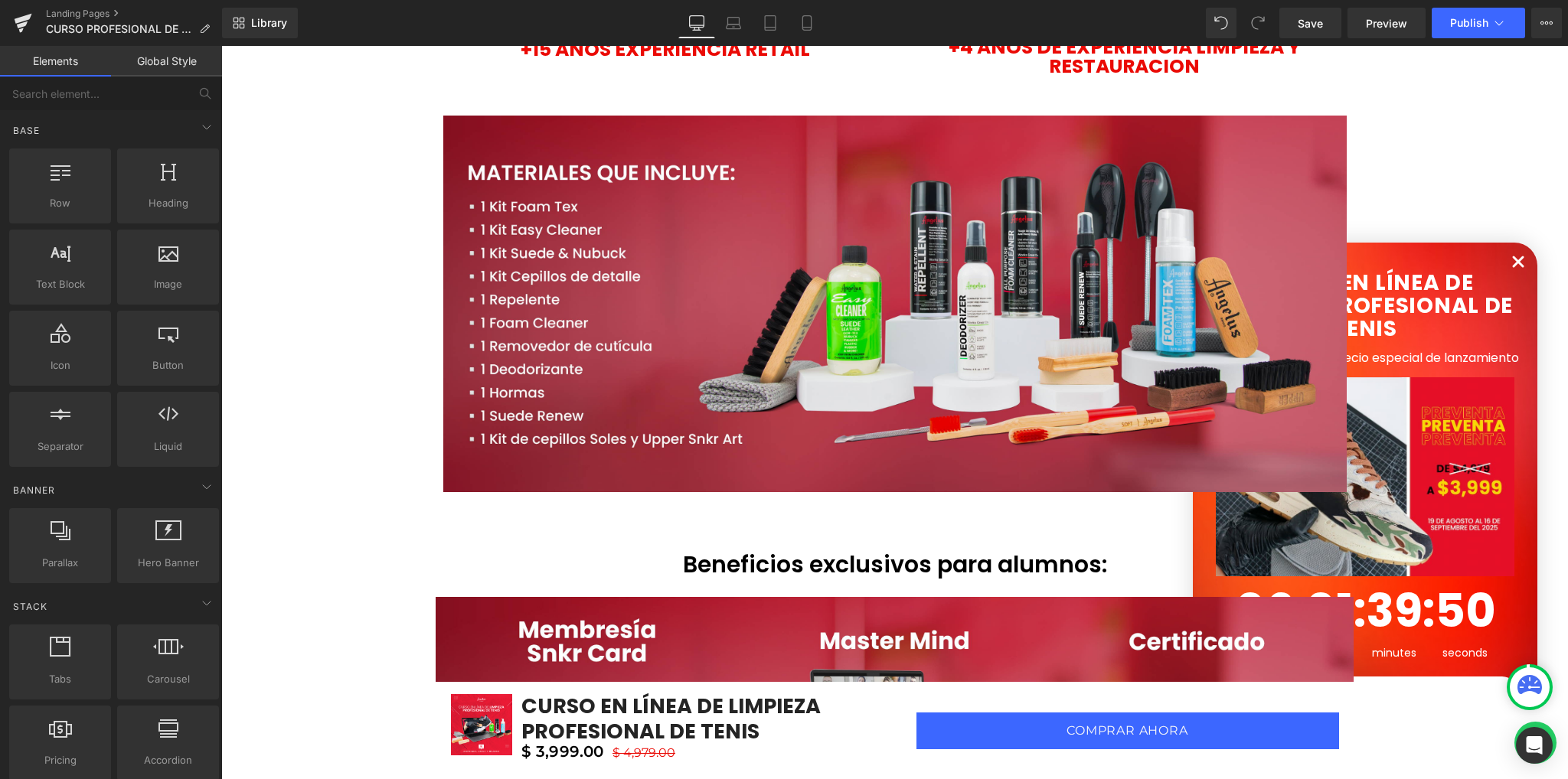
scroll to position [3749, 0]
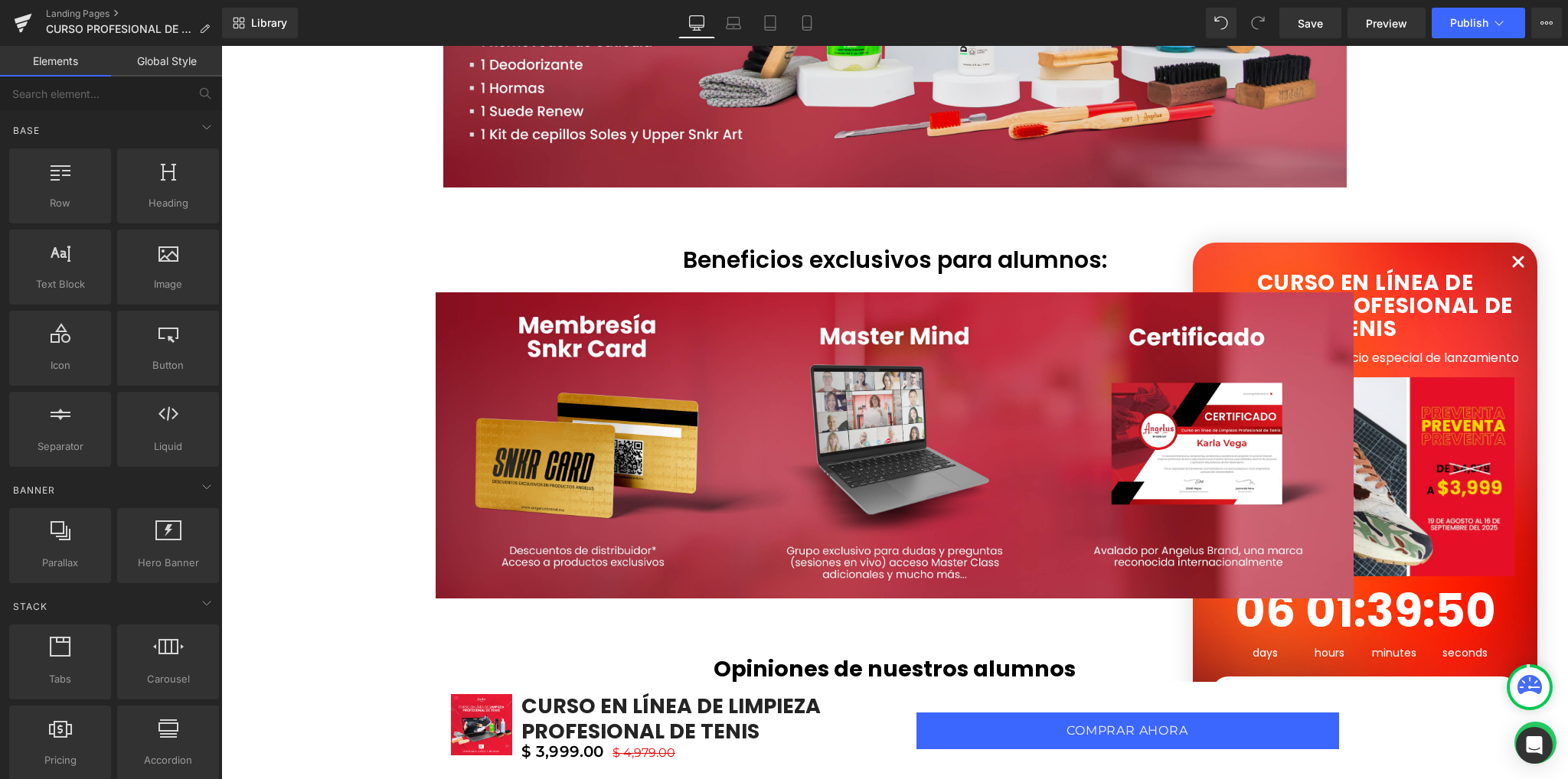
drag, startPoint x: 355, startPoint y: 475, endPoint x: 381, endPoint y: 550, distance: 79.4
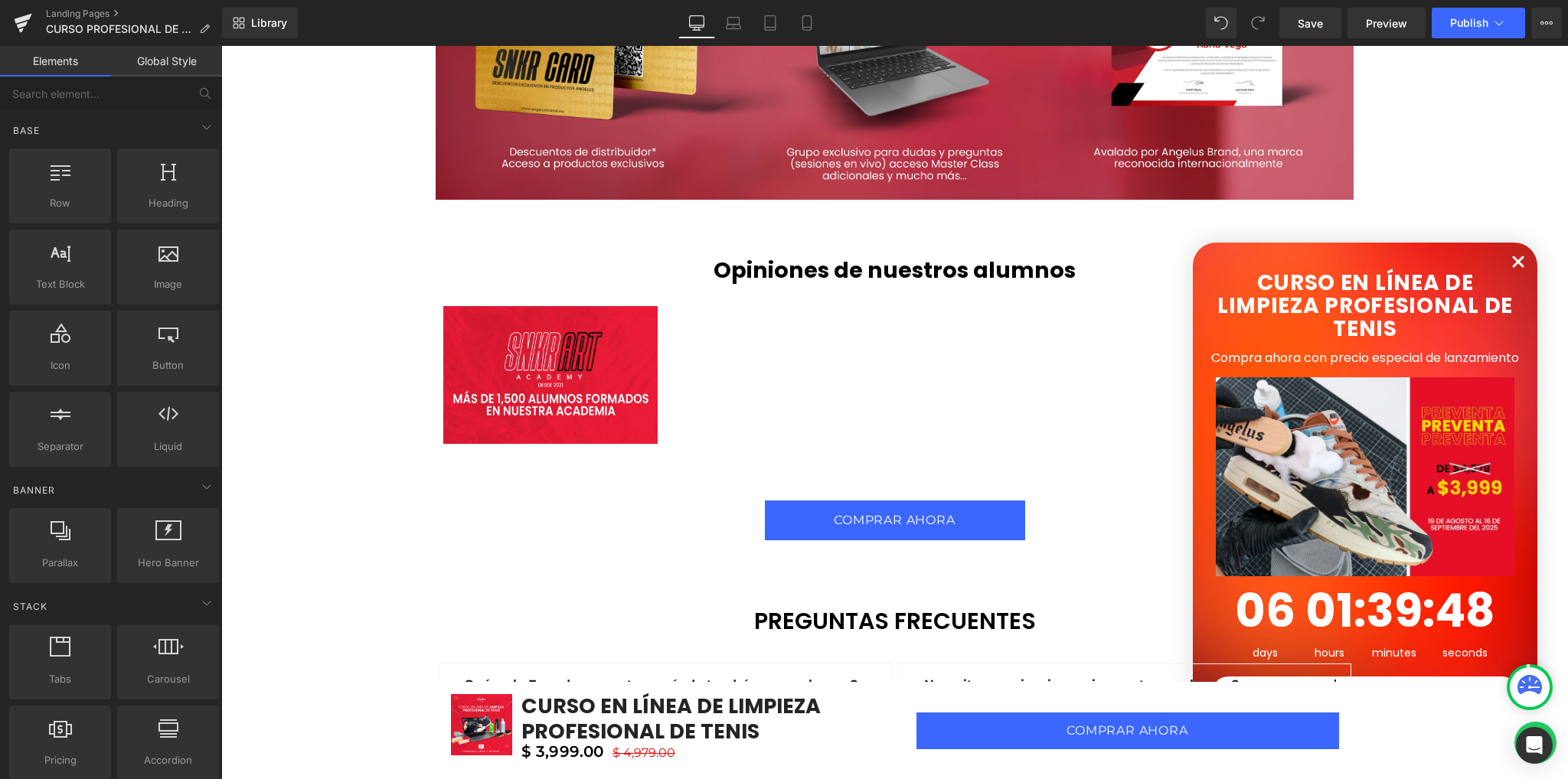
scroll to position [4215, 0]
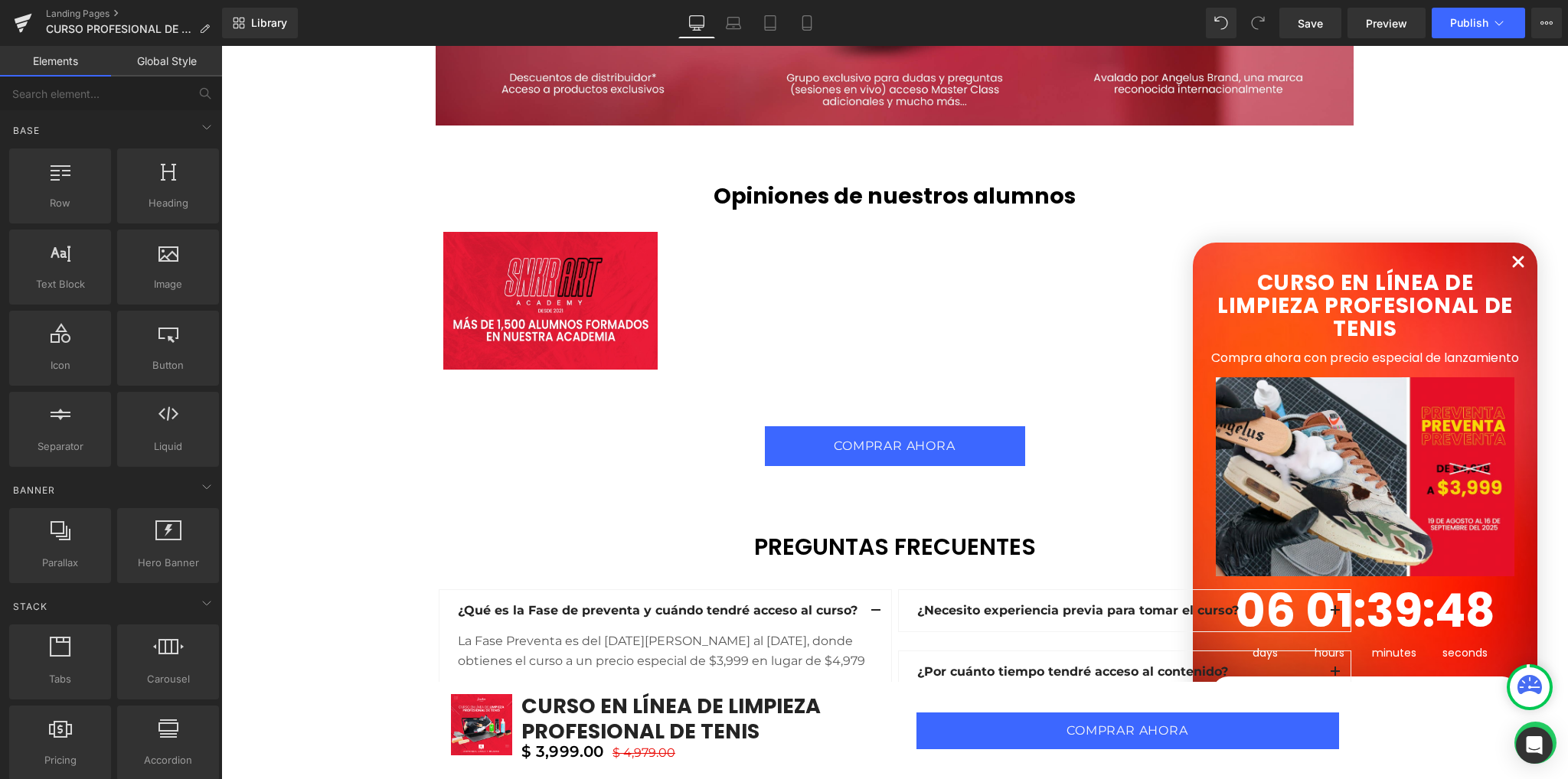
drag, startPoint x: 336, startPoint y: 465, endPoint x: 341, endPoint y: 555, distance: 90.1
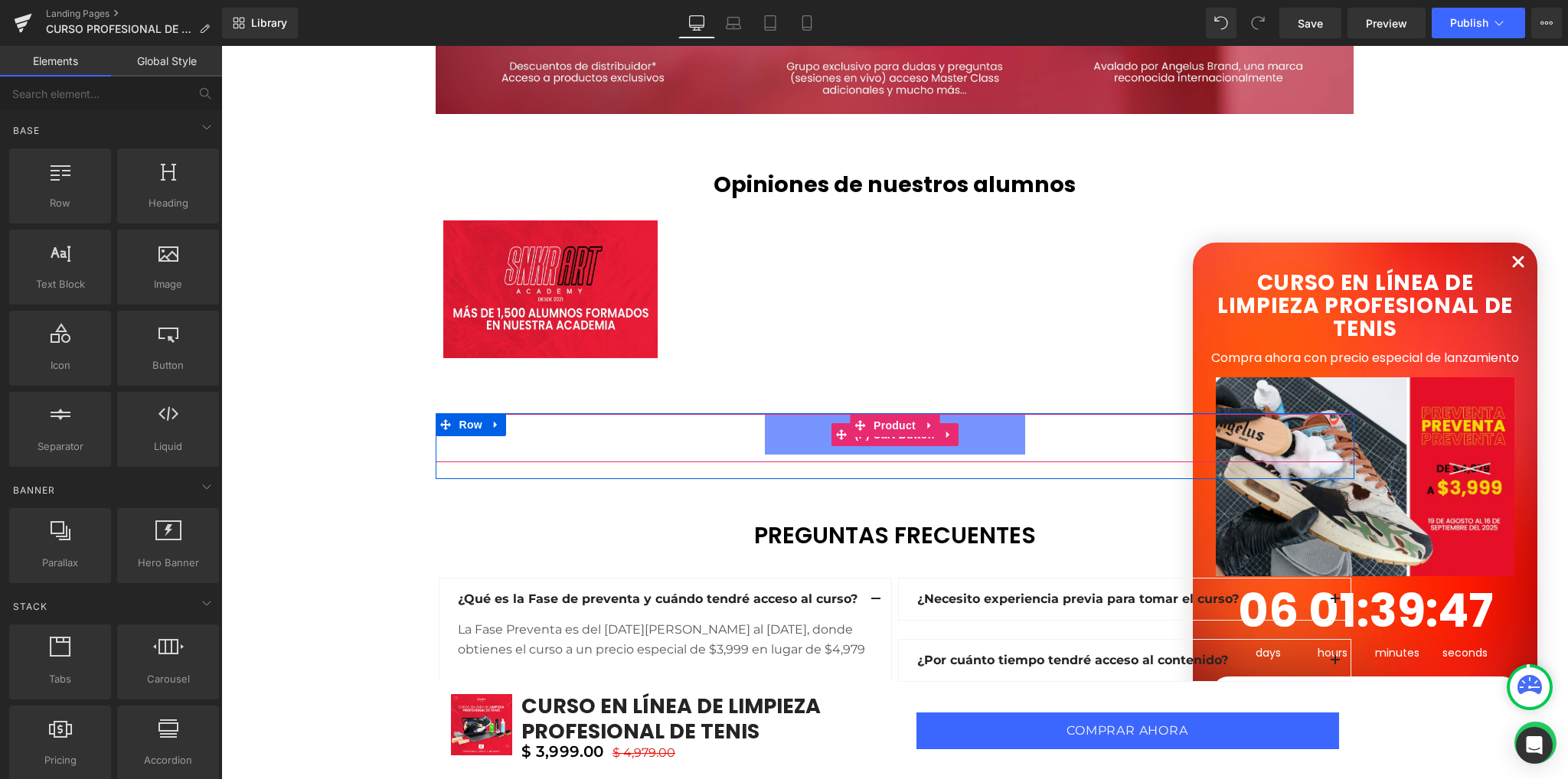
click at [898, 437] on span "(P) Cart Button" at bounding box center [894, 434] width 87 height 23
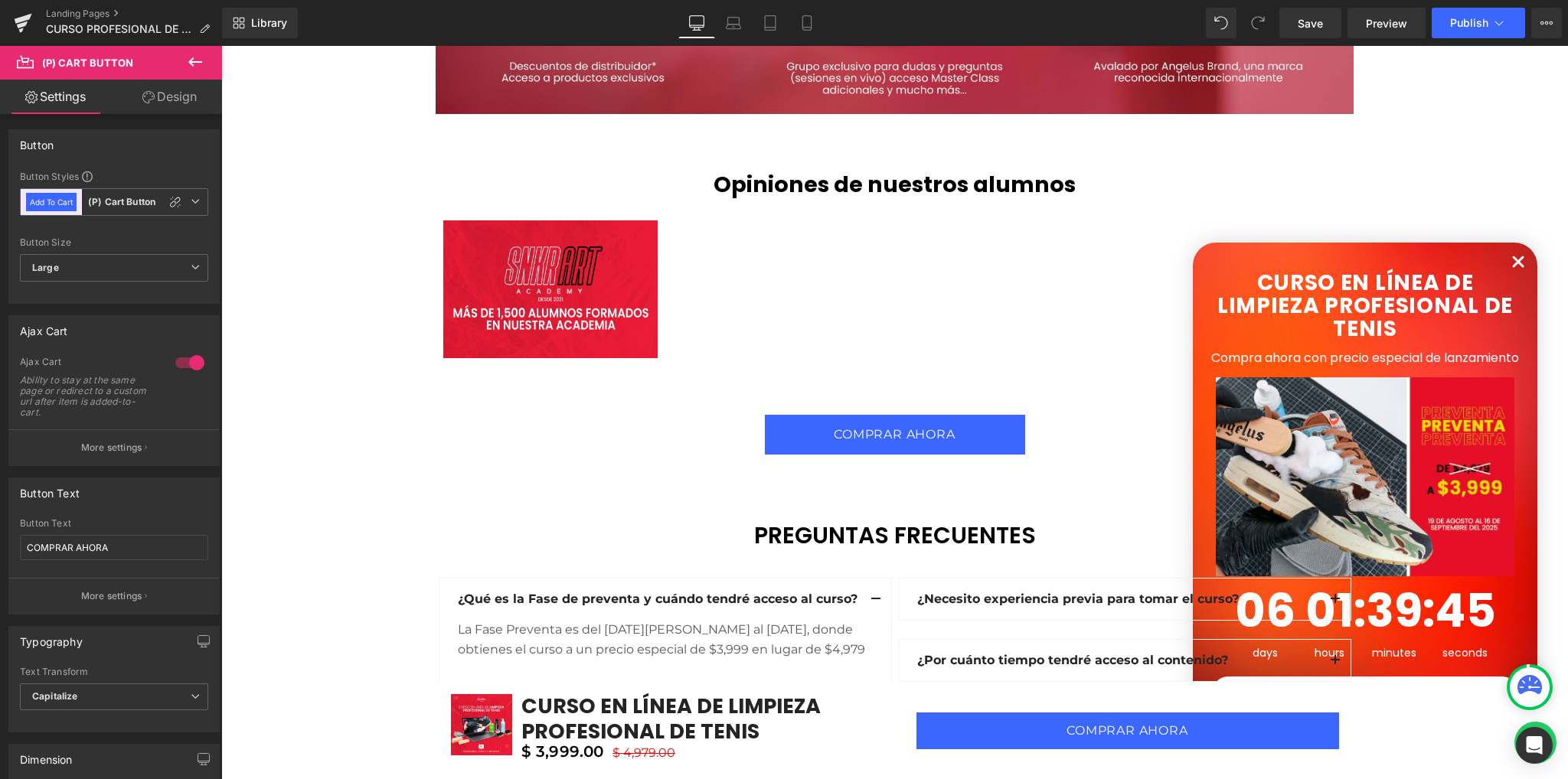
click at [162, 110] on link "Design" at bounding box center [170, 97] width 111 height 34
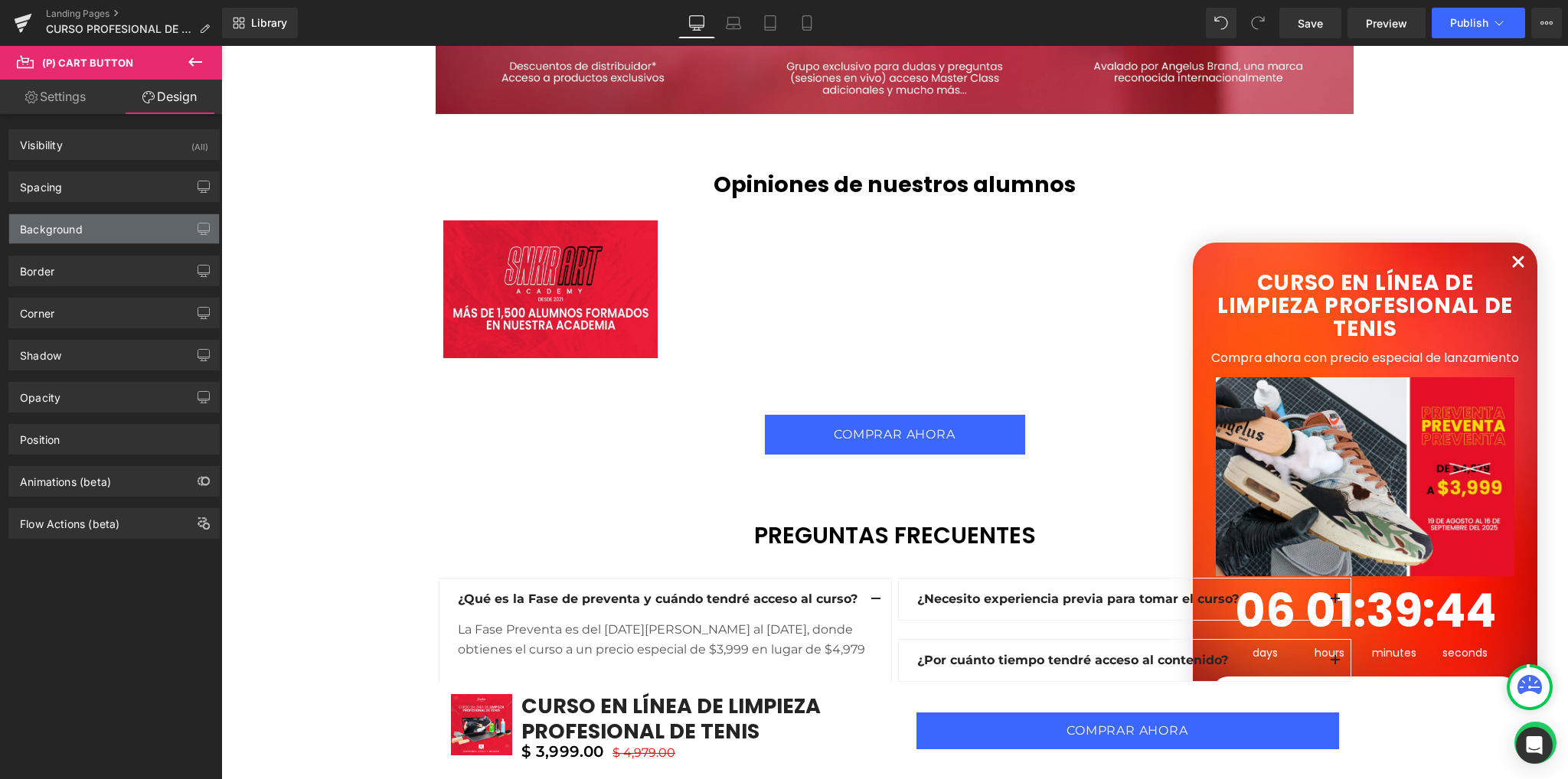
click at [113, 225] on div "Background" at bounding box center [114, 229] width 210 height 29
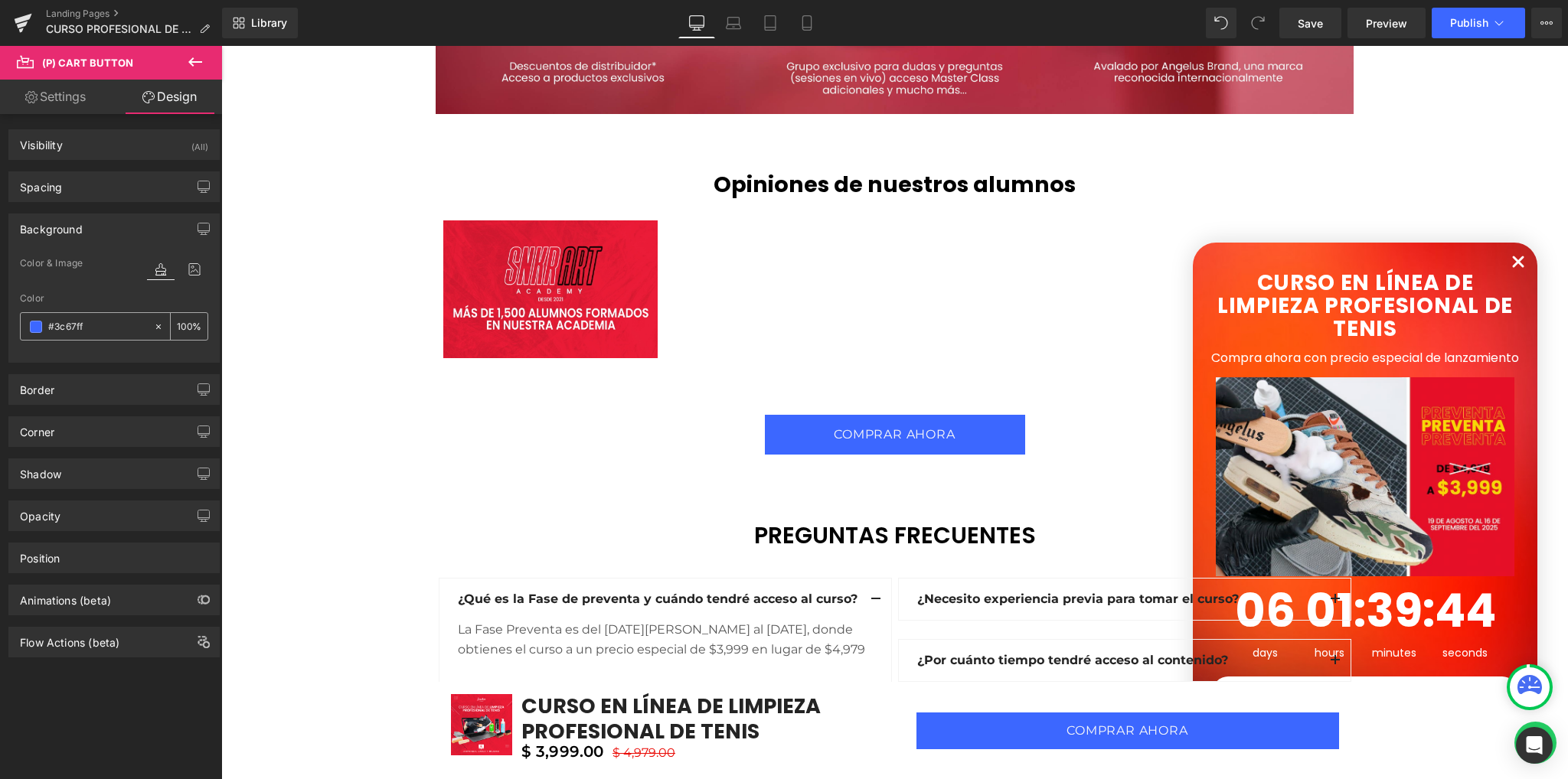
click at [106, 324] on input "text" at bounding box center [97, 326] width 98 height 17
paste input "D12442"
type input "#D12442"
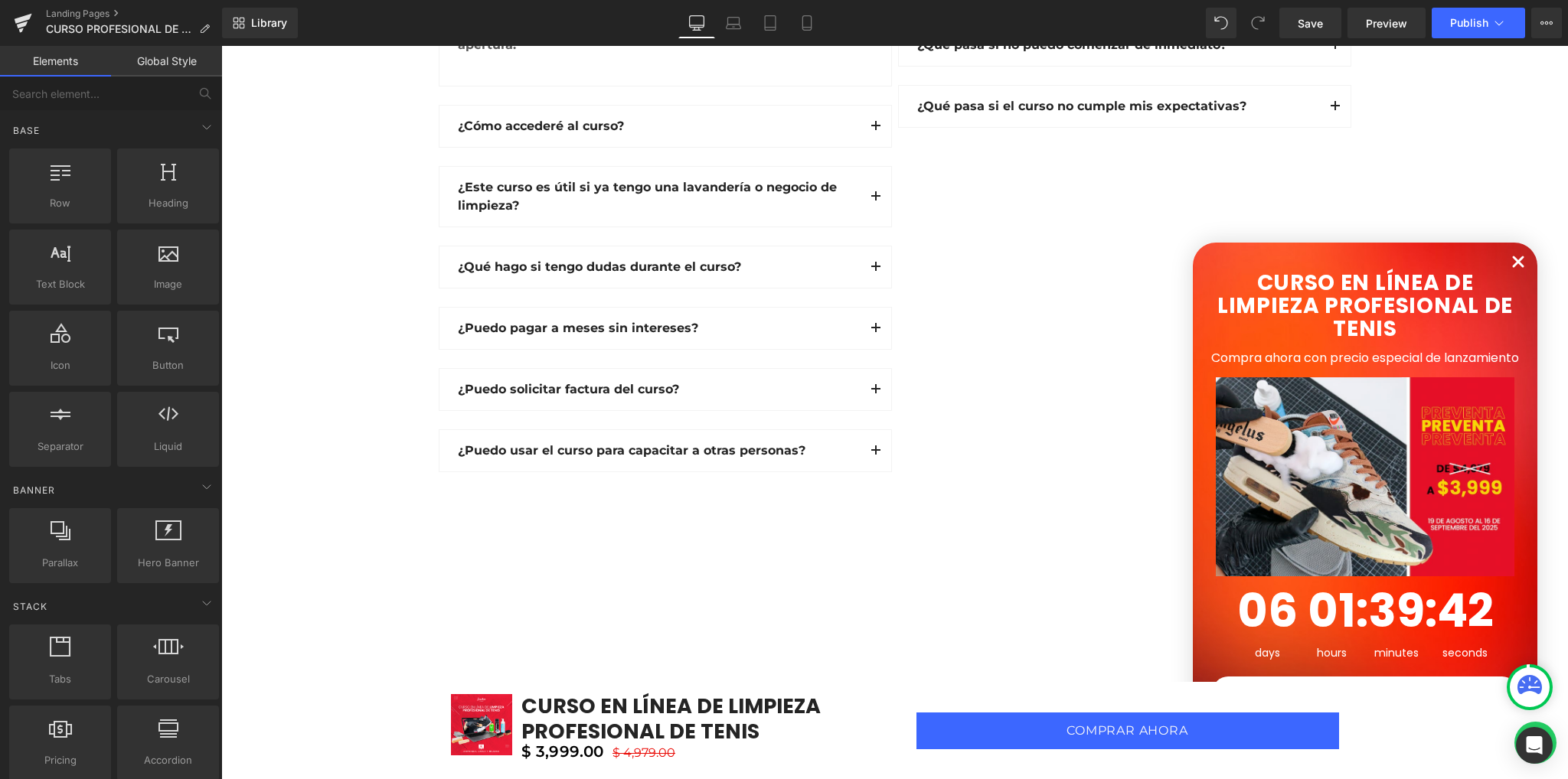
scroll to position [5292, 0]
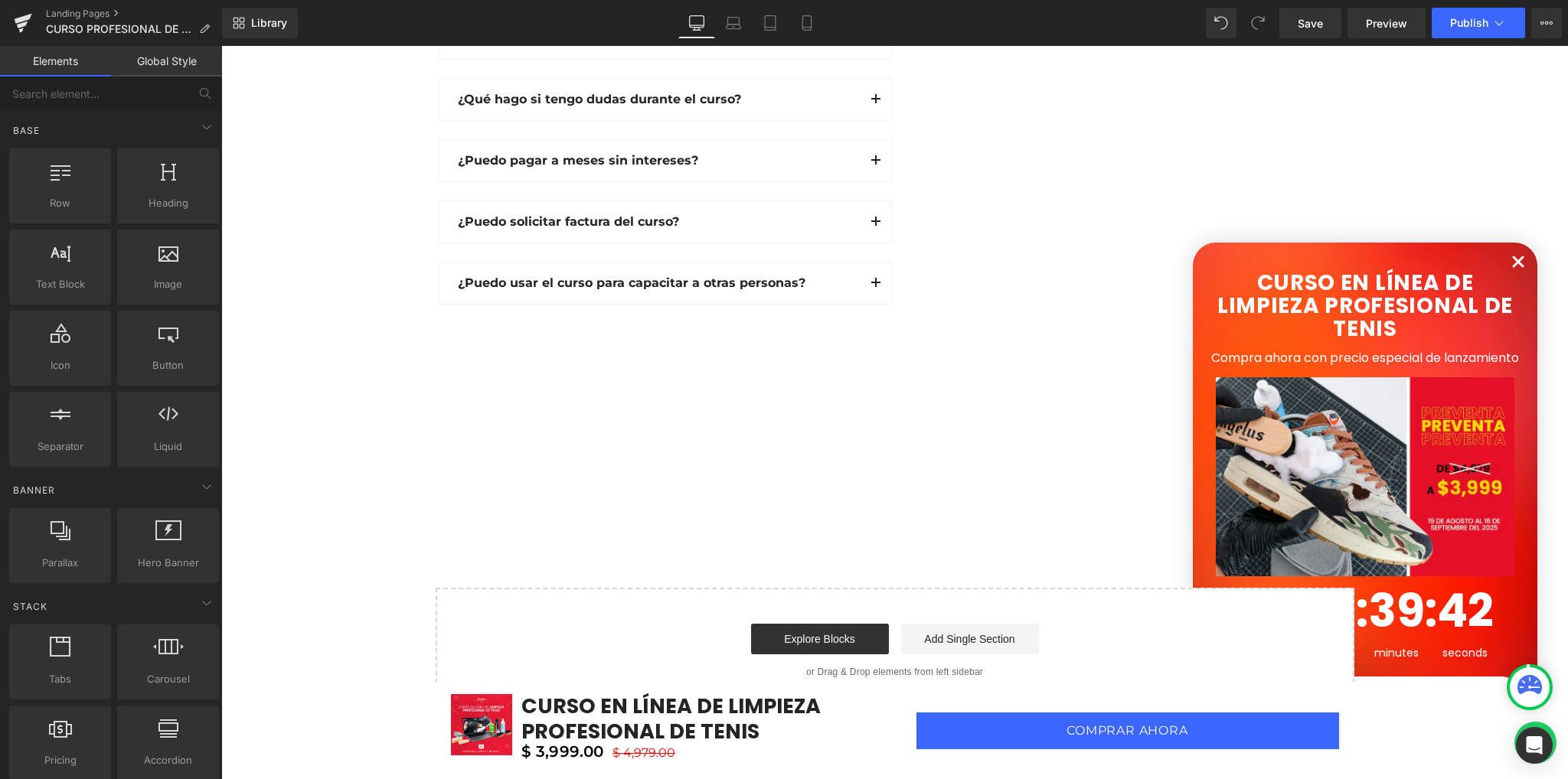
drag, startPoint x: 382, startPoint y: 423, endPoint x: 389, endPoint y: 576, distance: 153.2
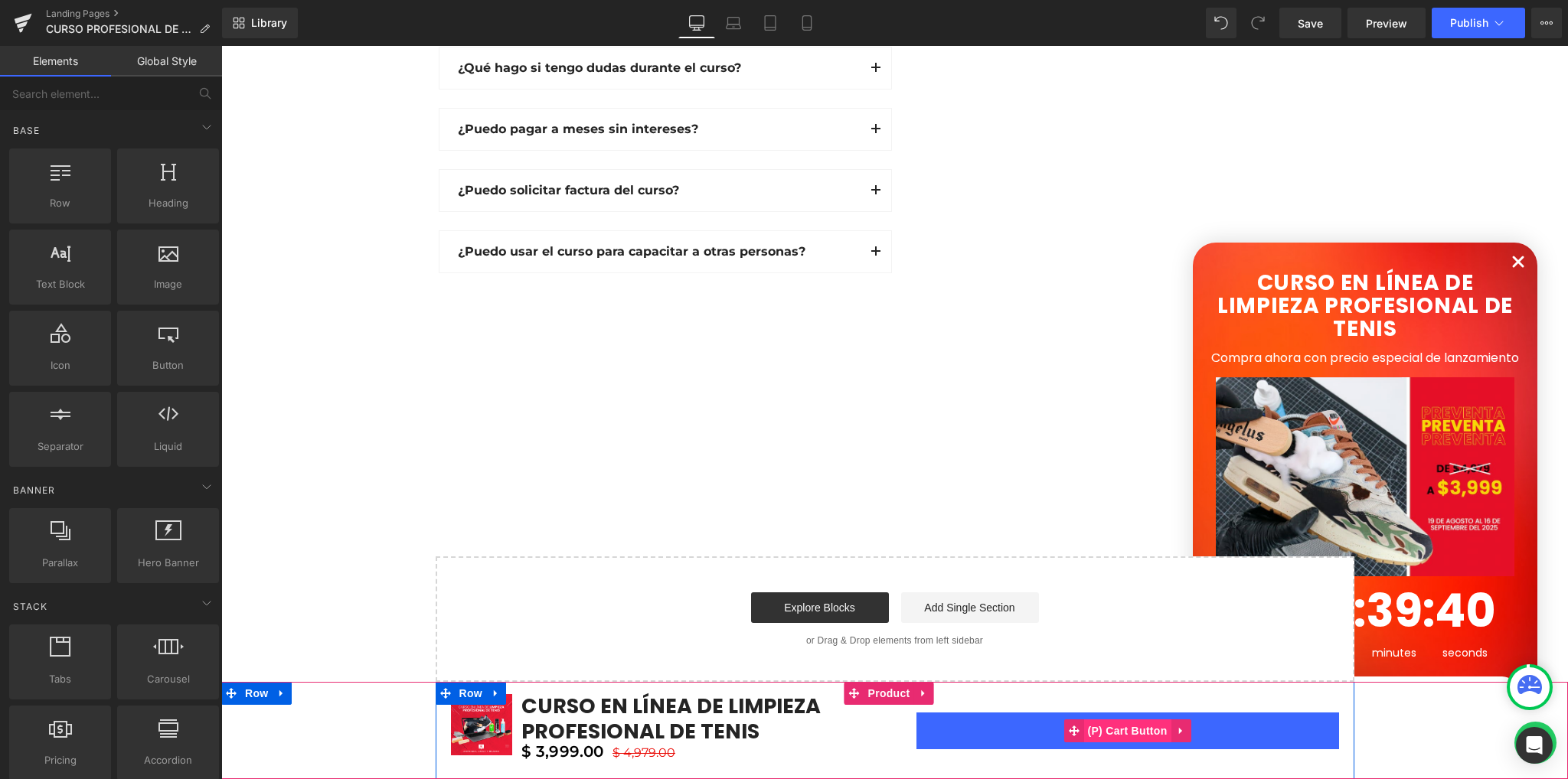
click at [1110, 730] on span "(P) Cart Button" at bounding box center [1126, 730] width 87 height 23
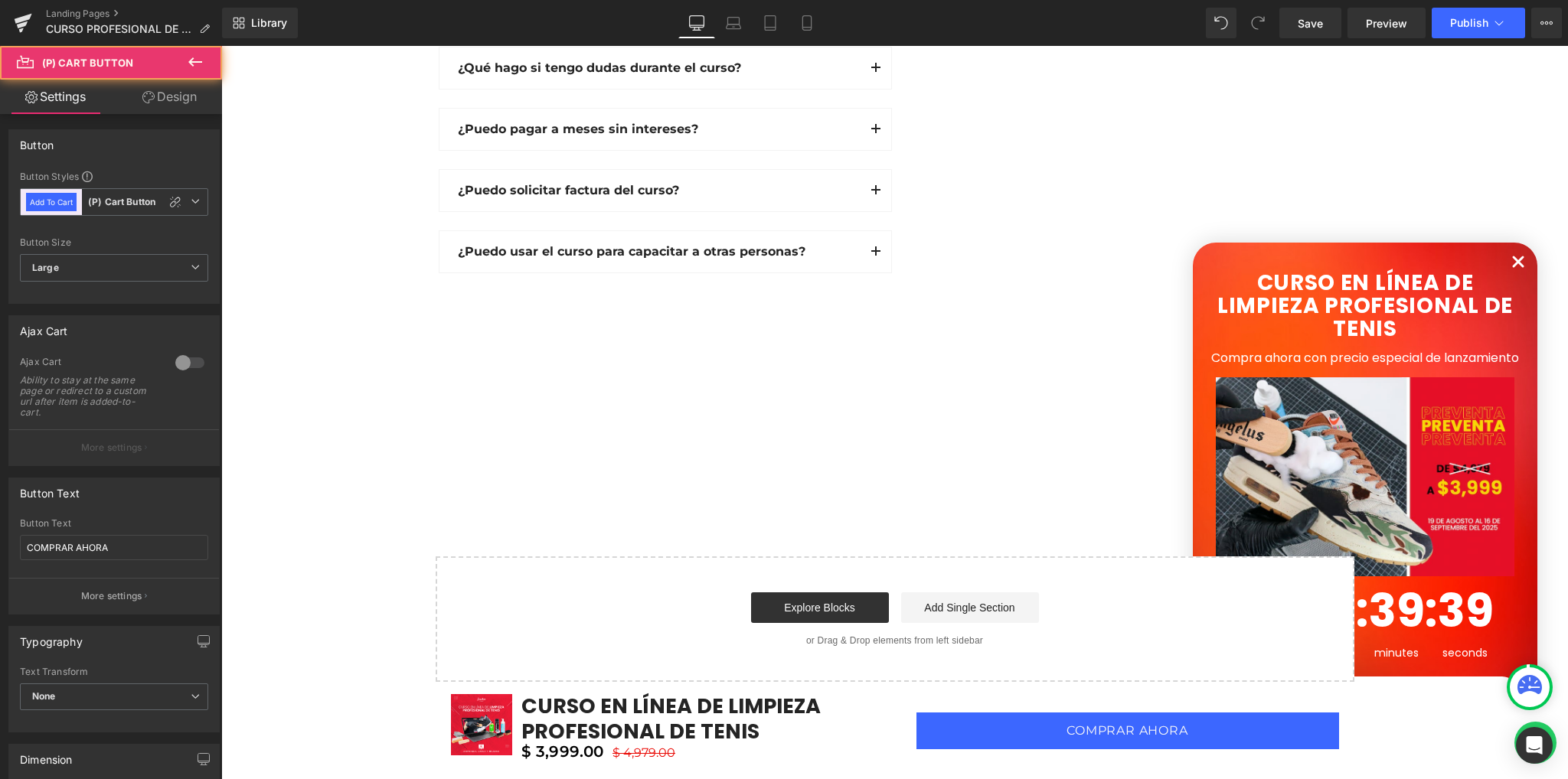
click at [181, 95] on link "Design" at bounding box center [170, 97] width 111 height 34
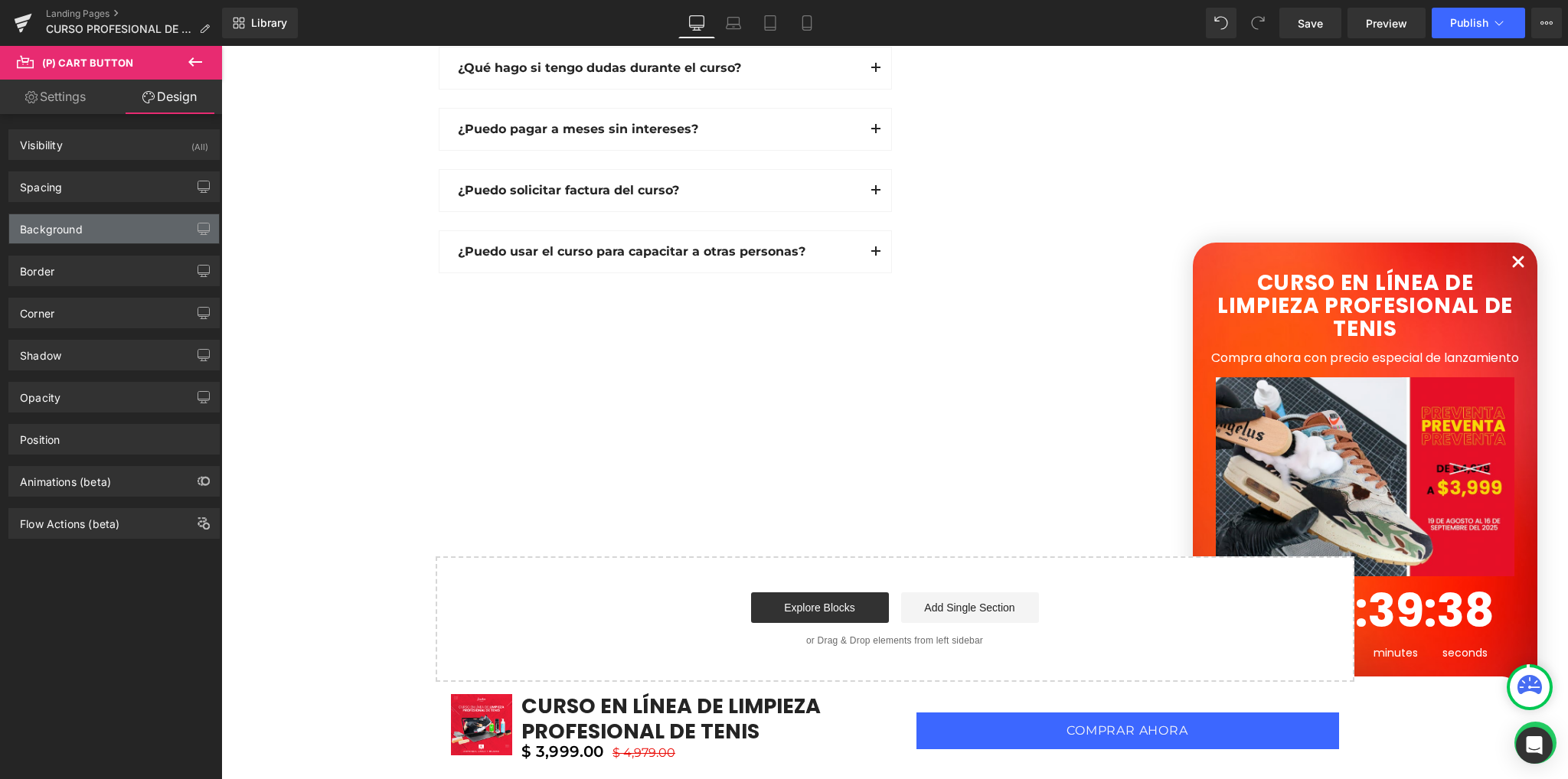
click at [92, 232] on div "Background" at bounding box center [114, 229] width 210 height 29
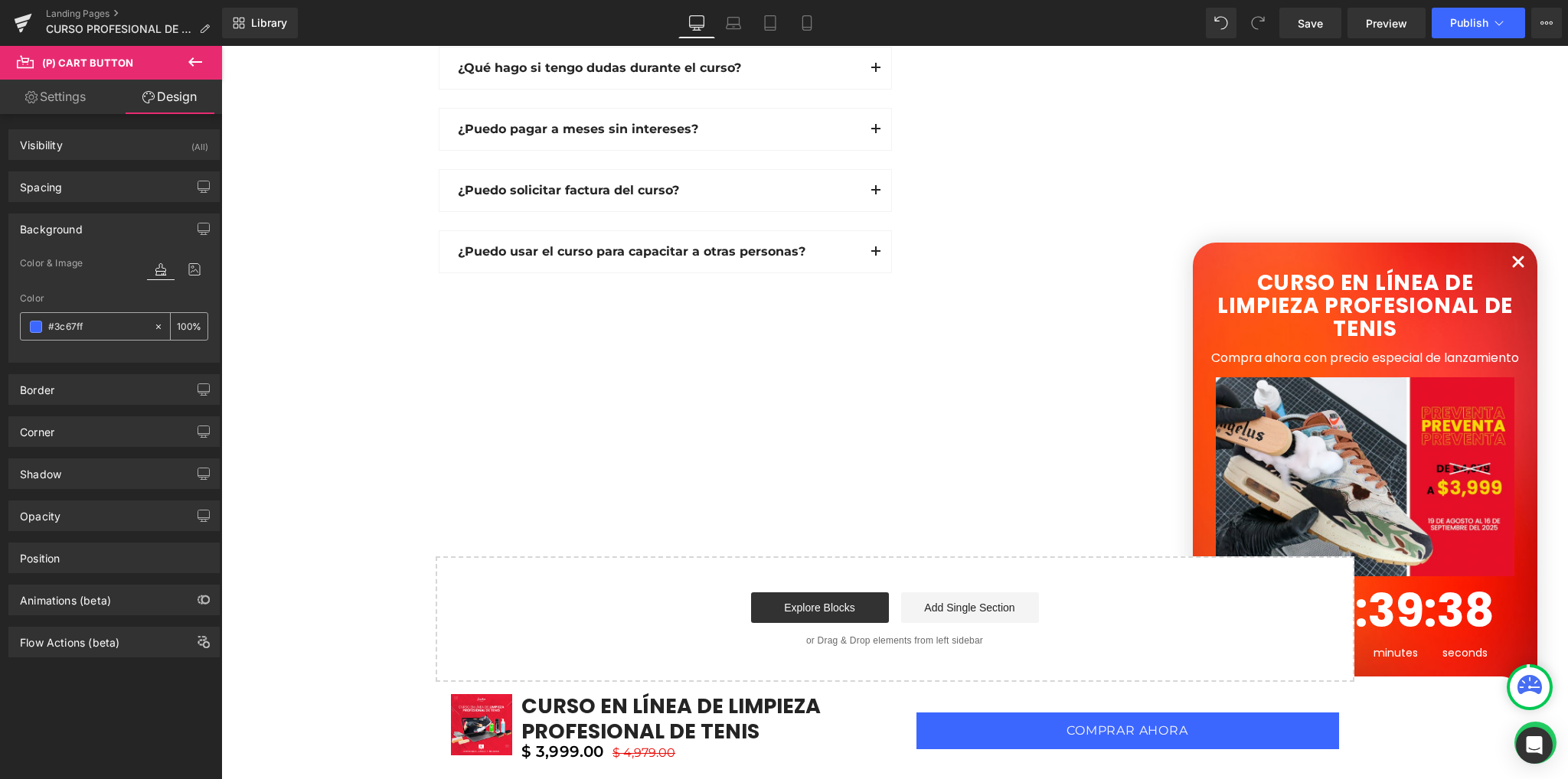
click at [97, 319] on input "#3c67ff" at bounding box center [97, 326] width 98 height 17
paste input "D12442"
type input "#D12442"
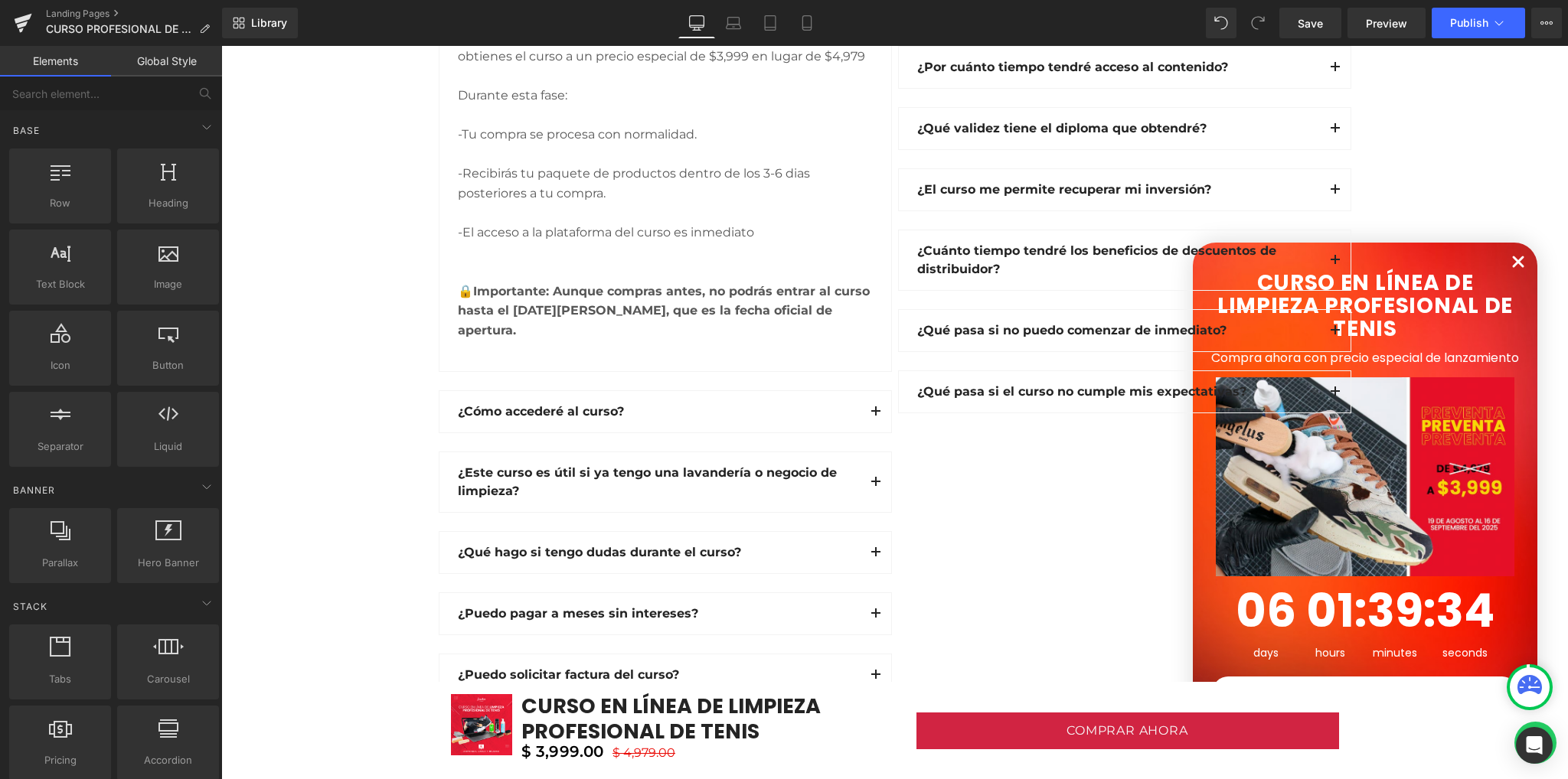
drag, startPoint x: 336, startPoint y: 347, endPoint x: 347, endPoint y: 292, distance: 56.1
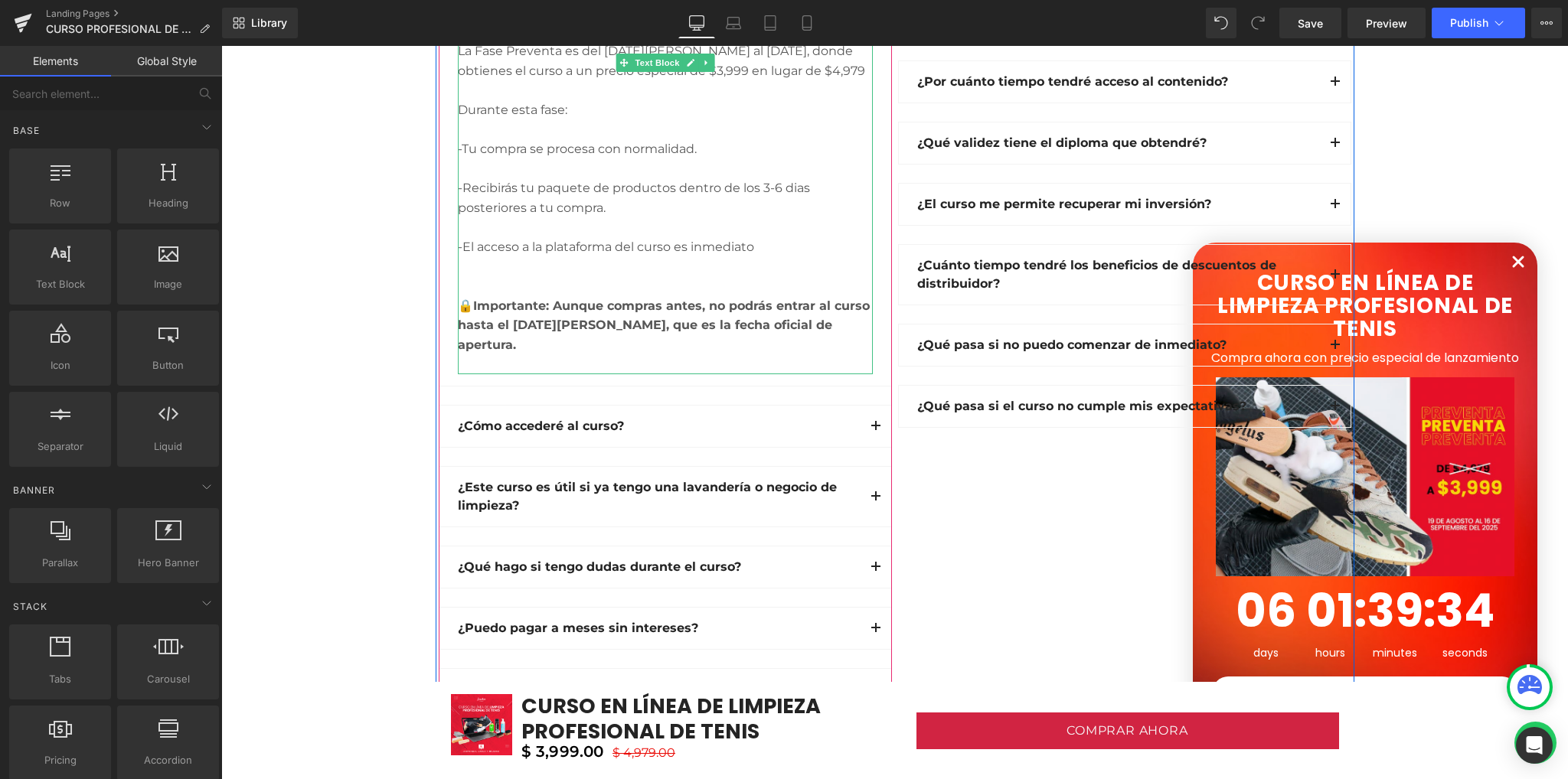
click at [764, 307] on strong "Importante: Aunque compras antes, no podrás entrar al curso hasta el [DATE][PER…" at bounding box center [663, 325] width 412 height 54
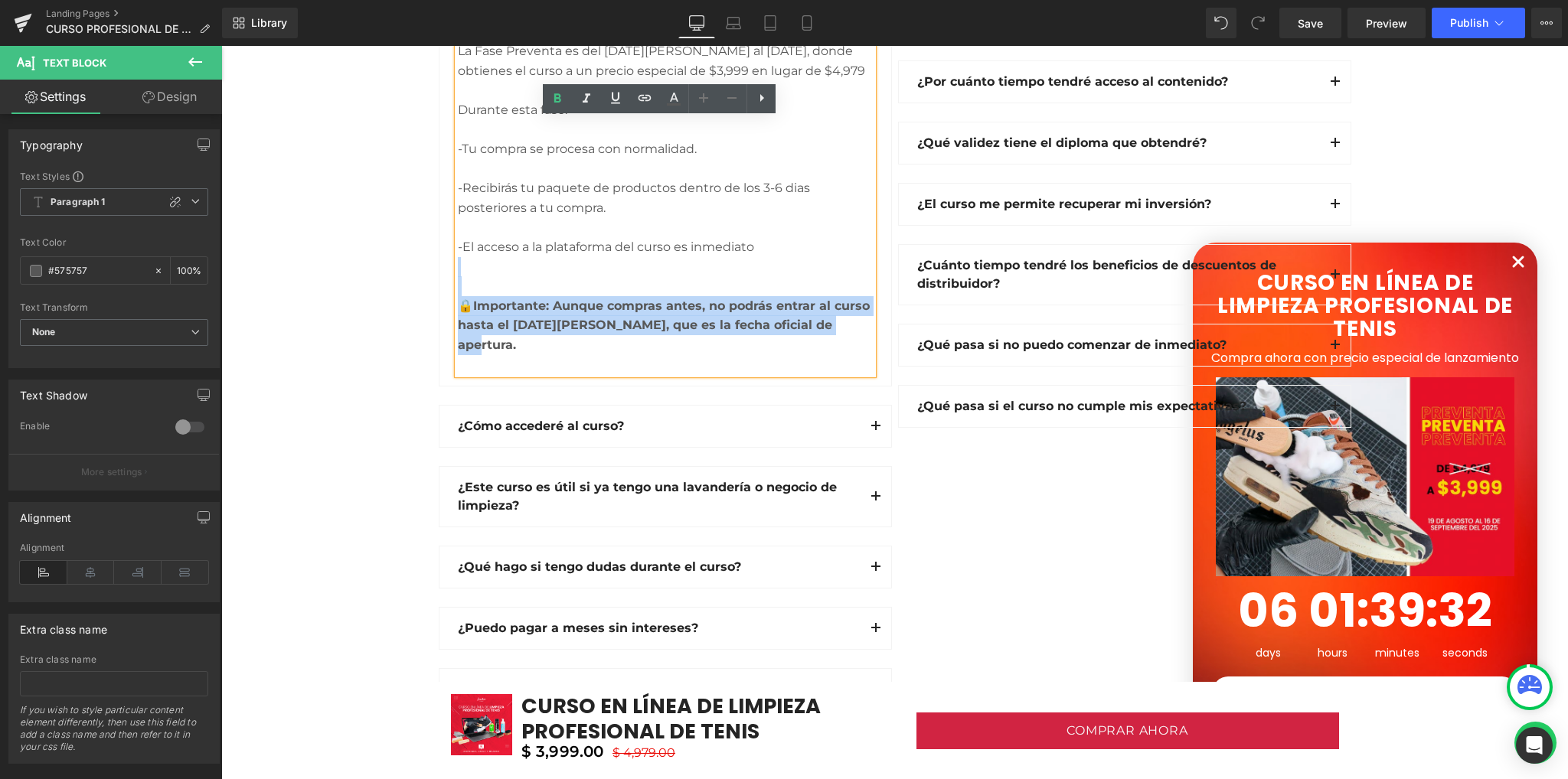
drag, startPoint x: 816, startPoint y: 324, endPoint x: 462, endPoint y: 274, distance: 357.5
click at [462, 274] on div "🔒 Importante: Aunque compras antes, no podrás entrar al curso hasta el [DATE][P…" at bounding box center [665, 315] width 415 height 118
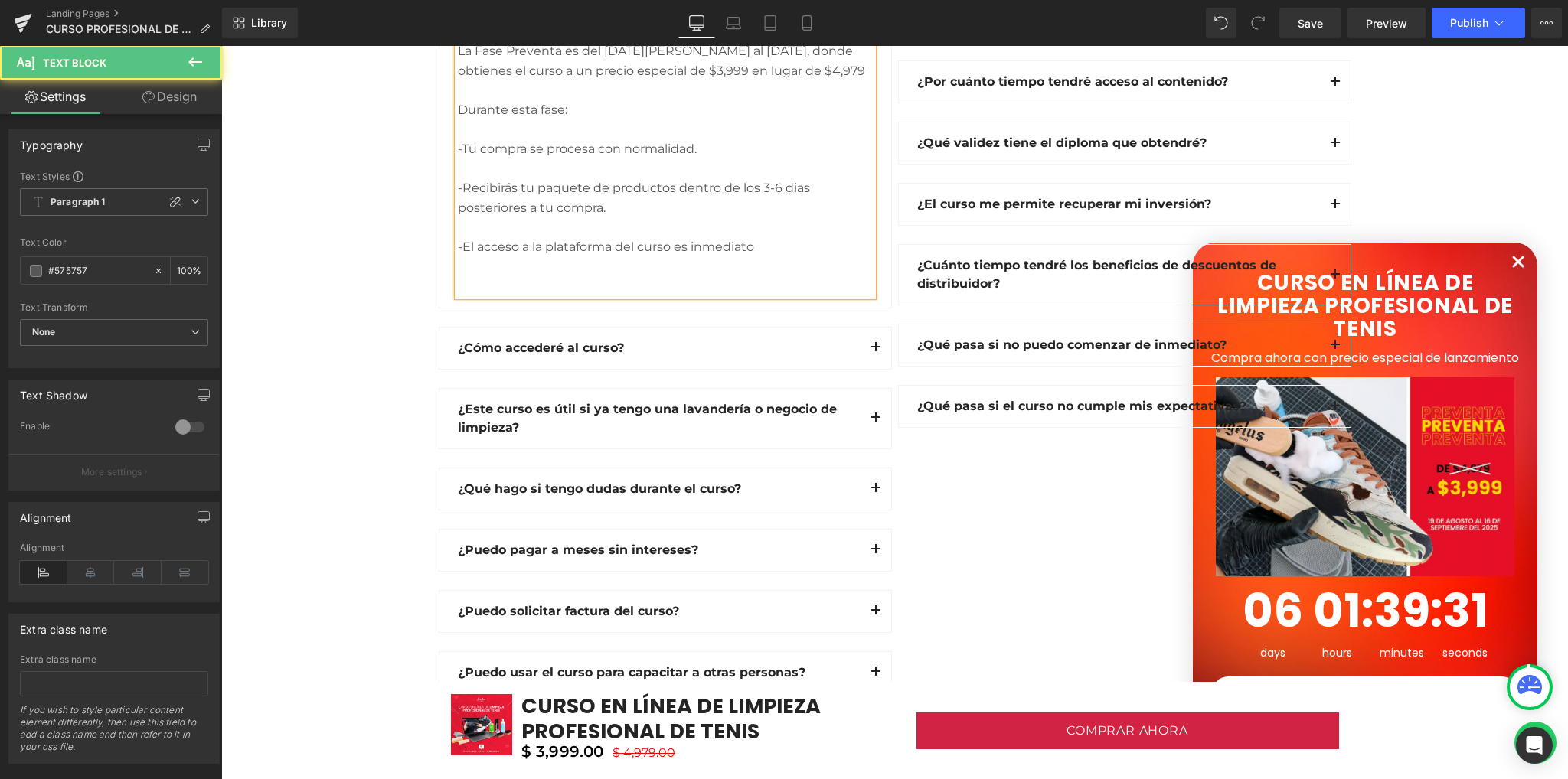
click at [466, 290] on div at bounding box center [665, 286] width 415 height 20
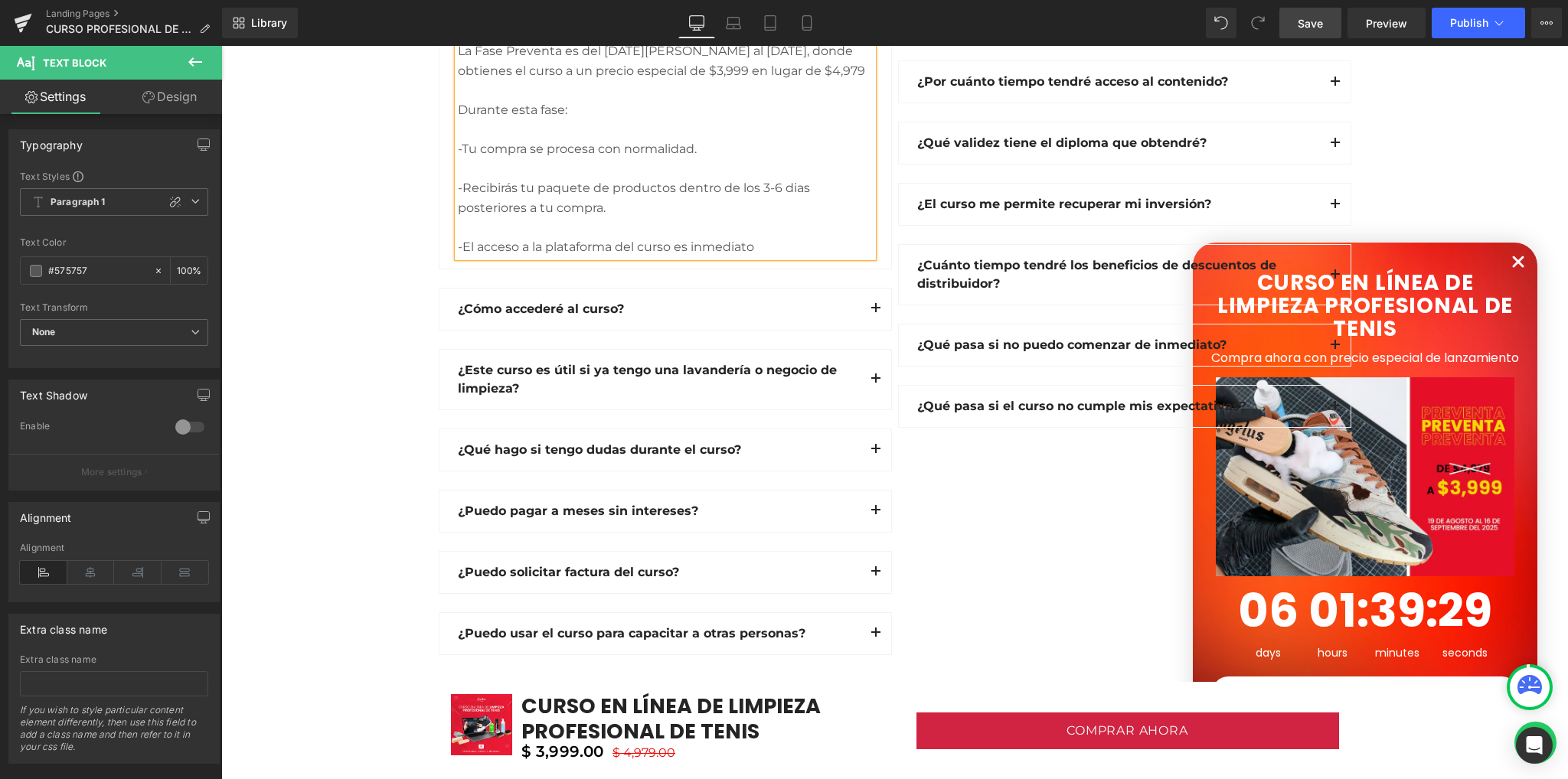
click at [1313, 28] on span "Save" at bounding box center [1310, 23] width 26 height 16
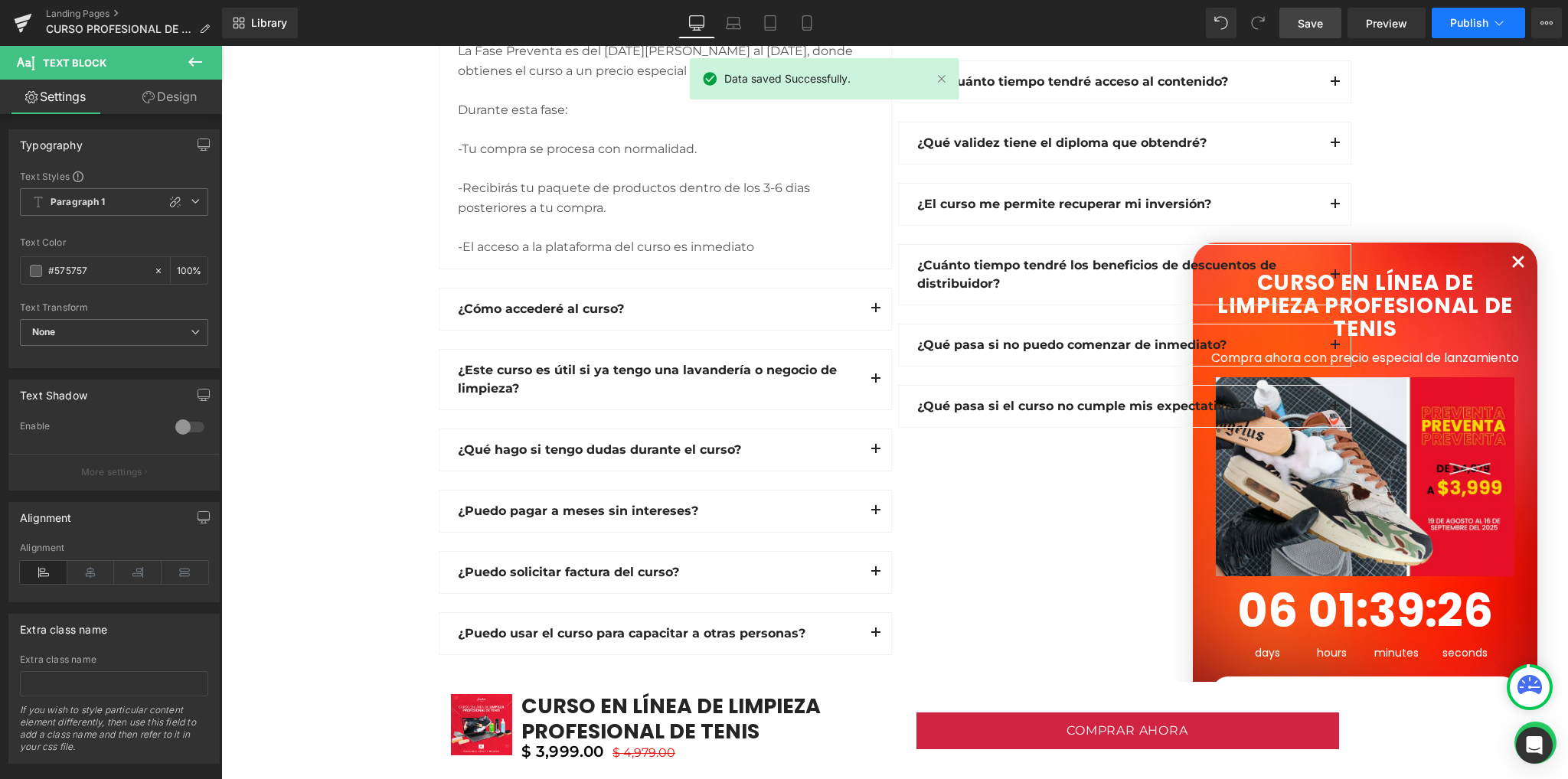
click at [1468, 28] on span "Publish" at bounding box center [1469, 22] width 38 height 12
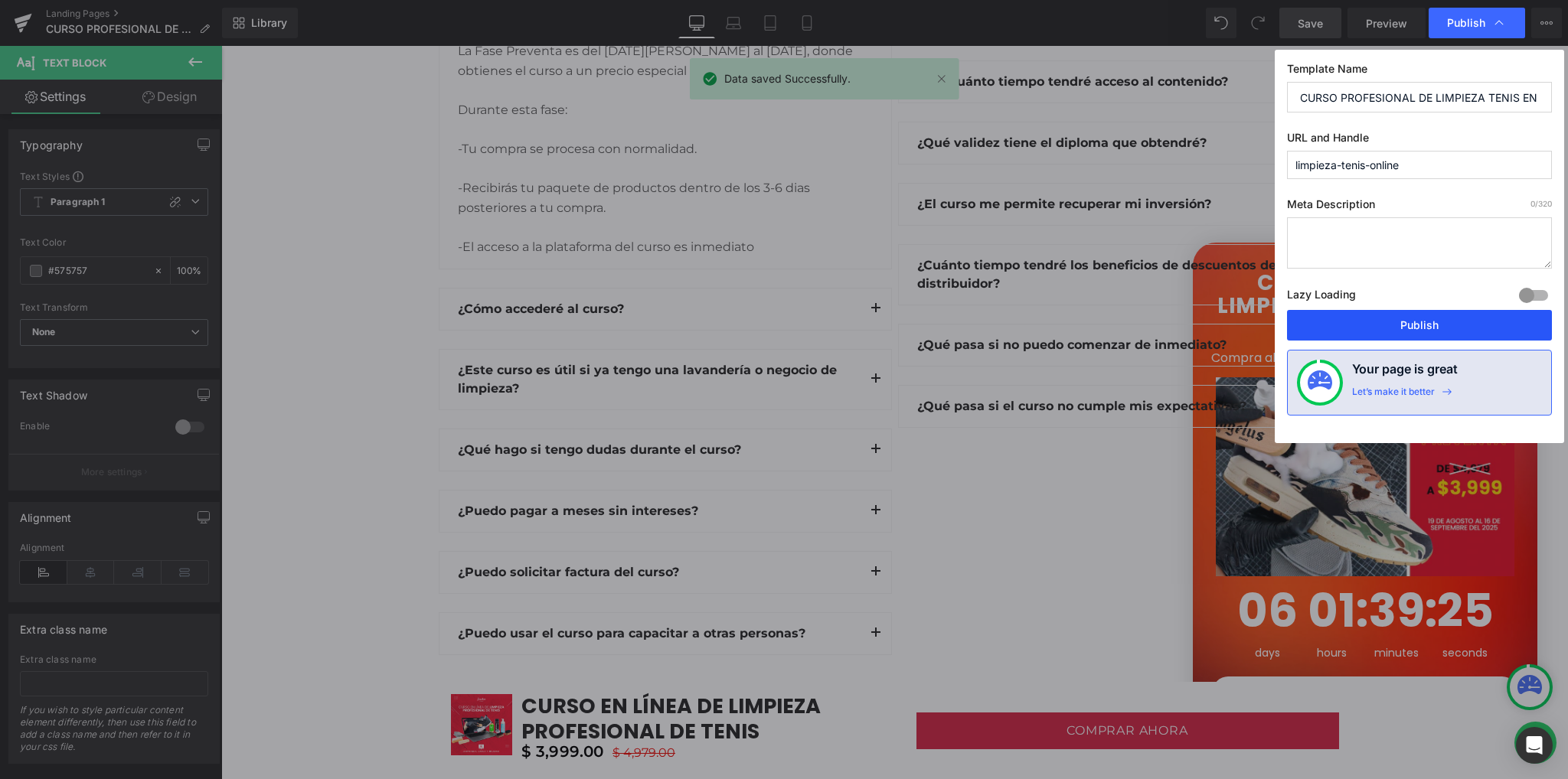
click at [1424, 327] on button "Publish" at bounding box center [1418, 326] width 265 height 30
